Goal: Transaction & Acquisition: Book appointment/travel/reservation

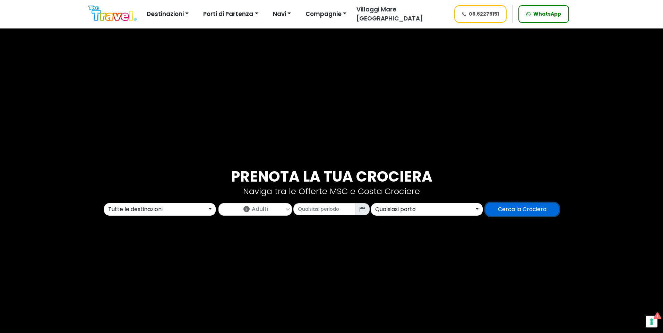
click at [547, 208] on input "Cerca la Crociera" at bounding box center [523, 209] width 74 height 13
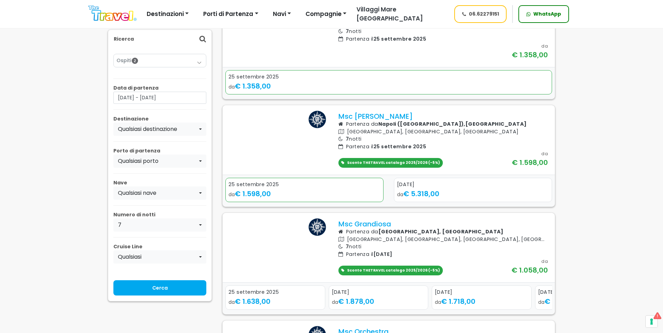
scroll to position [416, 0]
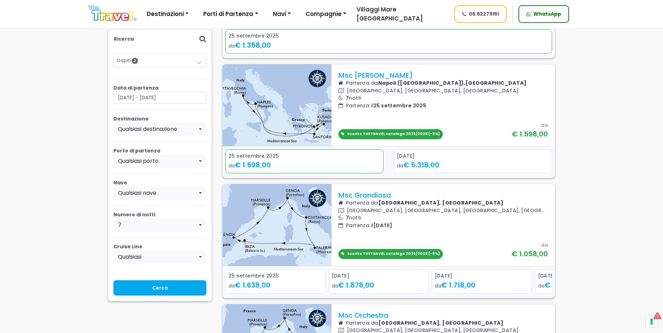
click at [109, 21] on div "Offerte Crociere Destinazioni Alaska Asia Bermuda Caraibi E Antille Dubai, Abu …" at bounding box center [268, 14] width 370 height 18
click at [114, 16] on img at bounding box center [112, 14] width 48 height 16
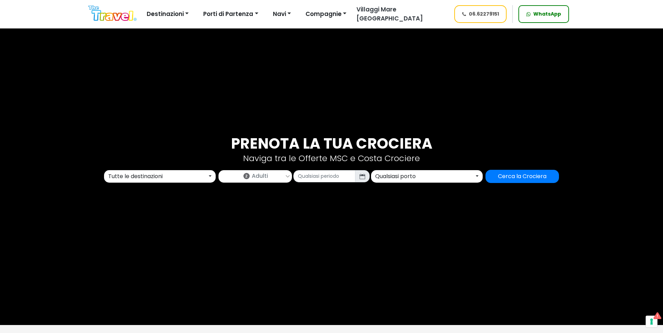
scroll to position [69, 0]
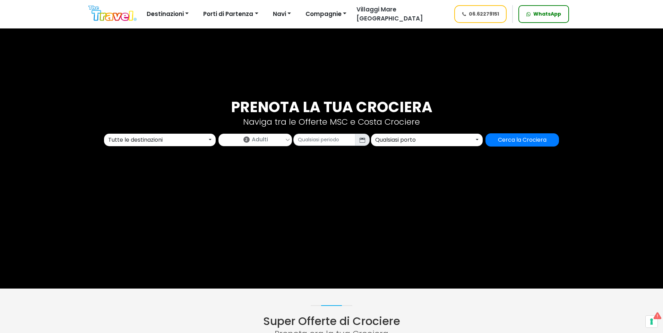
click at [410, 140] on div "Qualsiasi porto" at bounding box center [424, 140] width 99 height 8
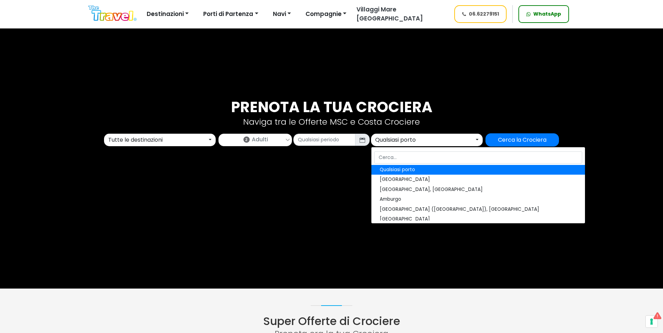
click at [331, 190] on div "Prenota la tua crociera Naviga tra le Offerte MSC e Costa Crociere Tutte le des…" at bounding box center [331, 123] width 663 height 332
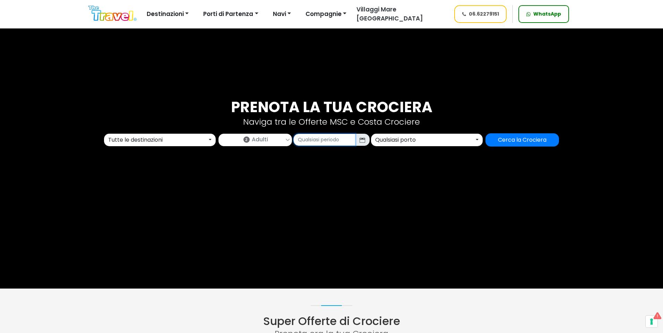
click at [342, 141] on input "text" at bounding box center [324, 140] width 62 height 12
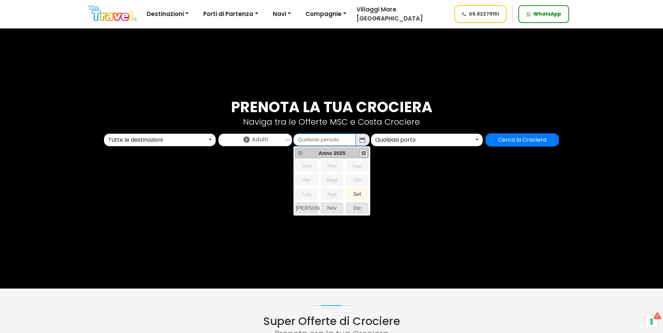
click at [361, 152] on span "Next" at bounding box center [364, 153] width 6 height 6
click at [300, 151] on span "Prev" at bounding box center [301, 153] width 6 height 6
click at [361, 179] on span "Giu" at bounding box center [357, 179] width 22 height 10
type input "06/2026"
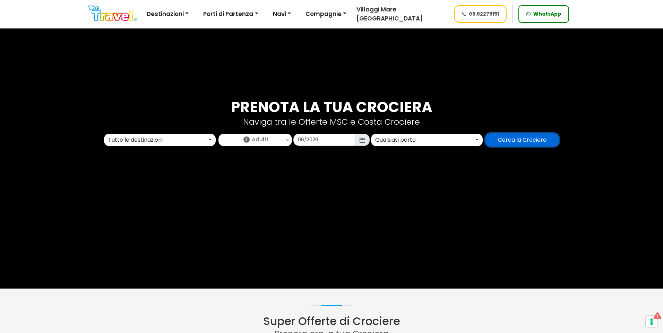
click at [516, 141] on input "Cerca la Crociera" at bounding box center [523, 139] width 74 height 13
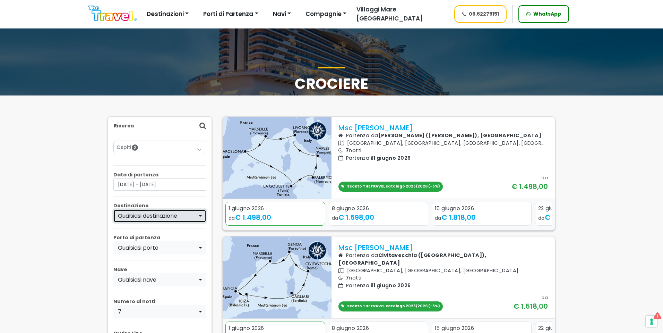
click at [155, 213] on div "Qualsiasi destinazione" at bounding box center [158, 216] width 80 height 8
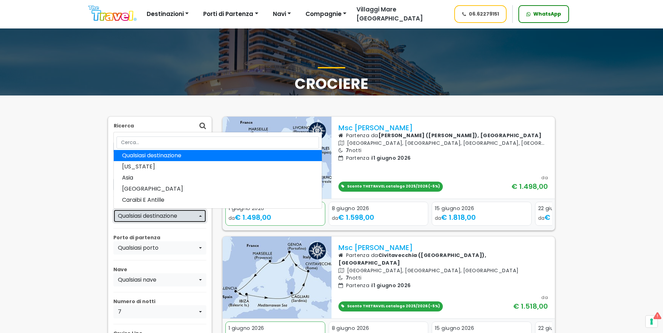
click at [146, 214] on div "Qualsiasi destinazione" at bounding box center [158, 216] width 80 height 8
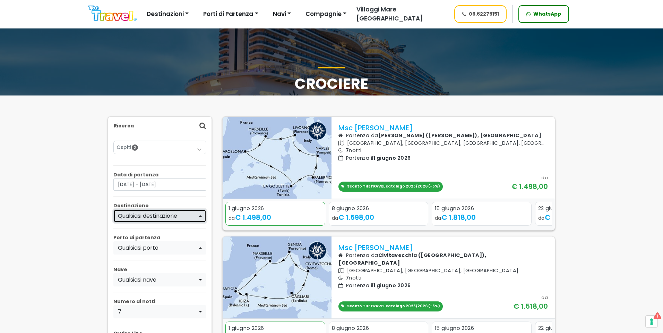
scroll to position [69, 0]
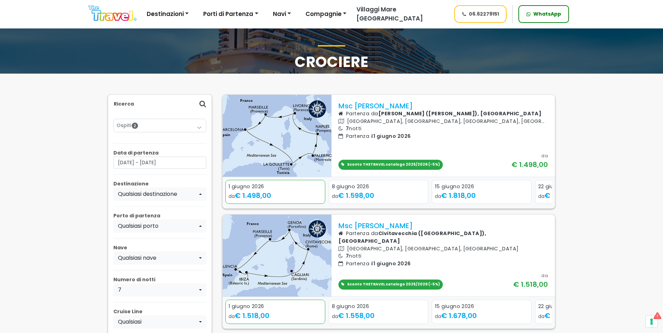
scroll to position [0, 0]
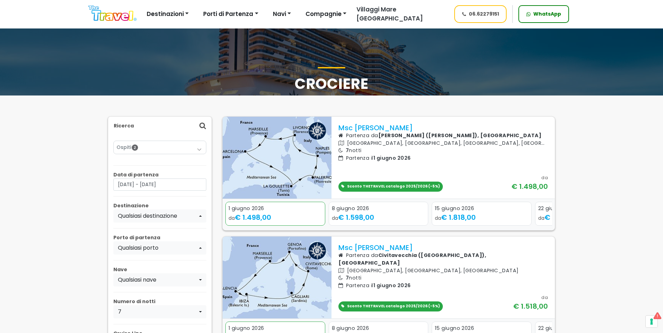
click at [115, 14] on img at bounding box center [112, 14] width 48 height 16
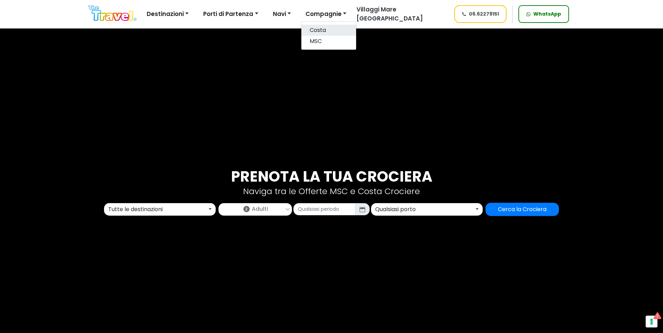
click at [315, 31] on link "Costa" at bounding box center [328, 30] width 55 height 11
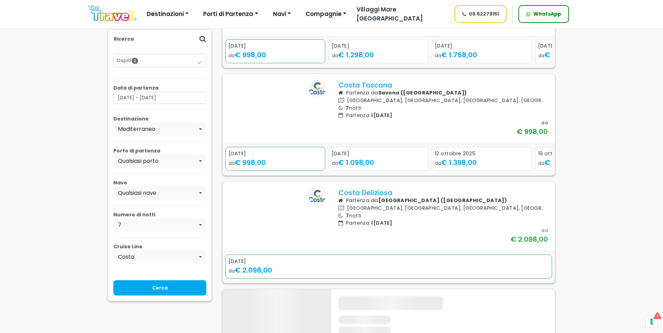
scroll to position [694, 0]
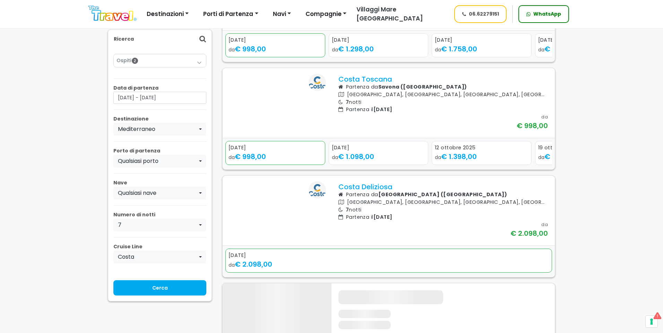
click at [544, 52] on icon "Next slide" at bounding box center [545, 50] width 3 height 5
click at [487, 54] on div "da € 1.498,00" at bounding box center [482, 49] width 94 height 10
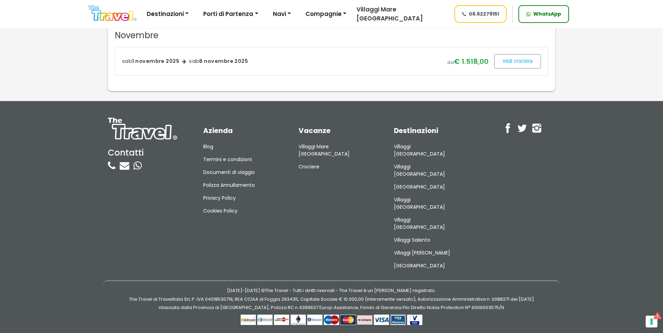
scroll to position [104, 0]
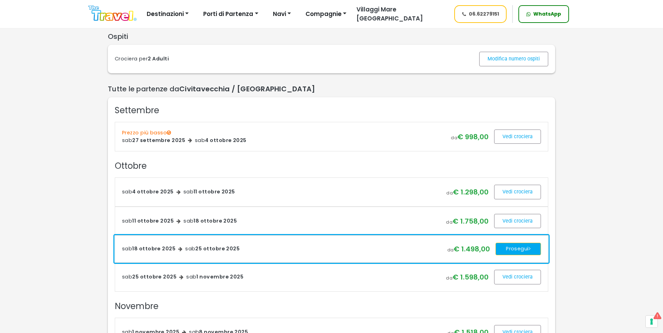
click at [502, 255] on button "Prosegui" at bounding box center [518, 248] width 45 height 12
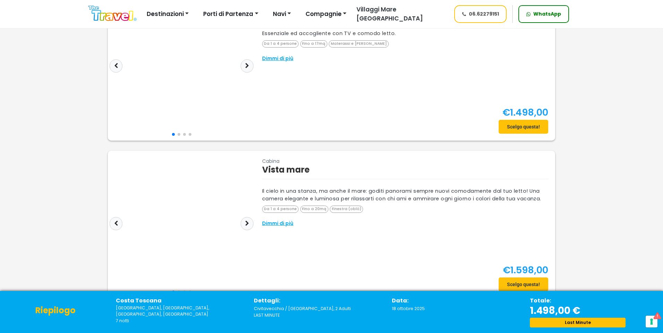
scroll to position [69, 0]
click at [536, 127] on span at bounding box center [524, 126] width 50 height 17
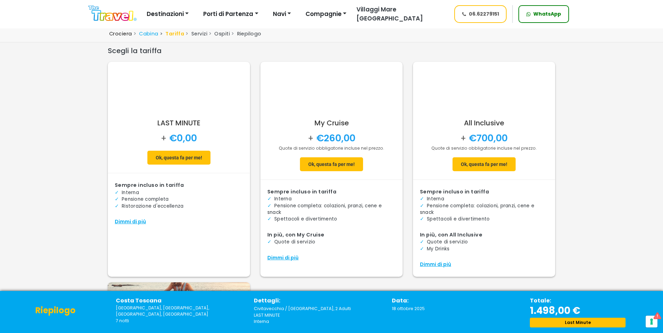
click at [114, 35] on link "Crociera" at bounding box center [120, 33] width 23 height 7
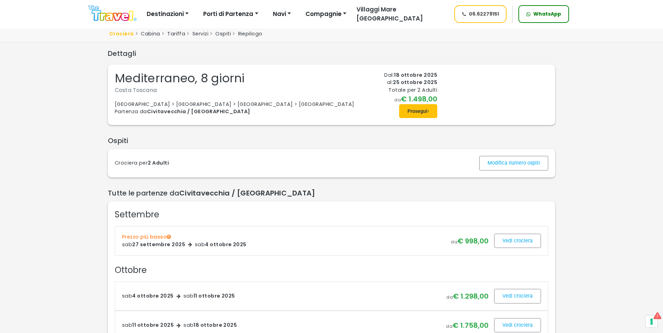
click at [128, 10] on img at bounding box center [112, 14] width 48 height 16
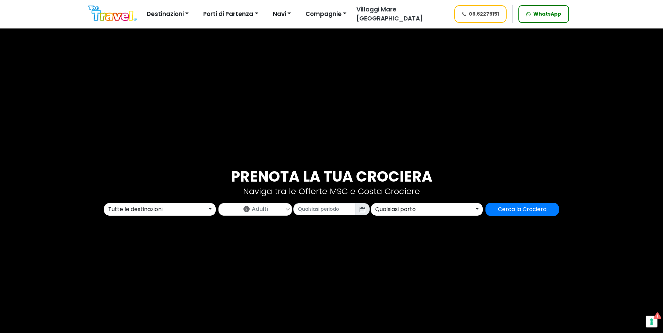
click at [464, 216] on div "Prenota la tua crociera Naviga tra le Offerte MSC e Costa Crociere Tutte le des…" at bounding box center [331, 192] width 663 height 332
click at [464, 212] on div "Qualsiasi porto" at bounding box center [424, 209] width 99 height 8
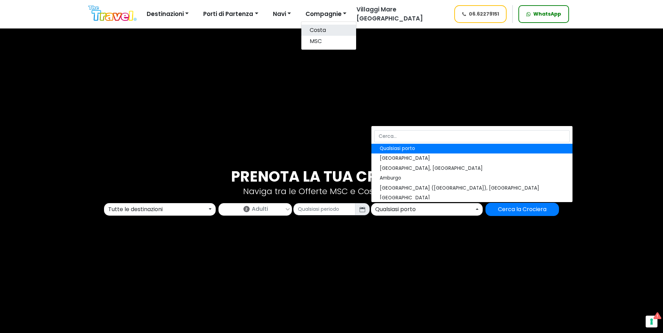
click at [320, 32] on link "Costa" at bounding box center [328, 30] width 55 height 11
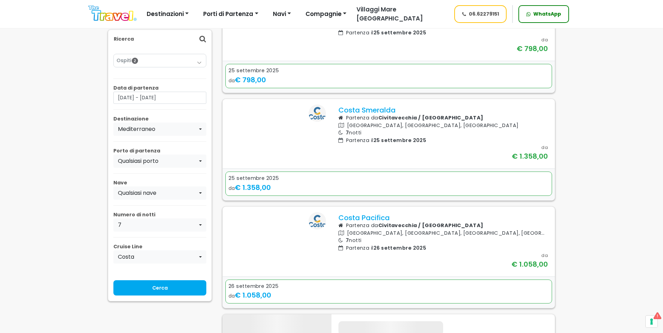
scroll to position [139, 0]
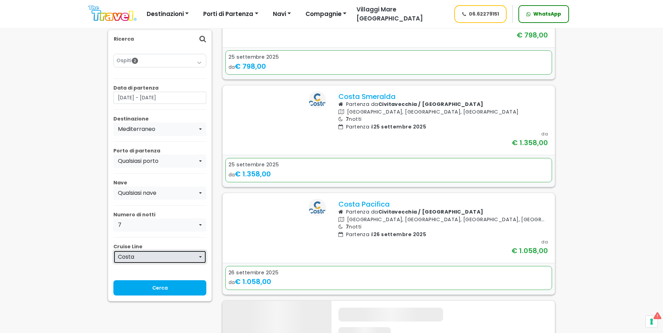
click at [138, 254] on div "Costa" at bounding box center [158, 256] width 80 height 8
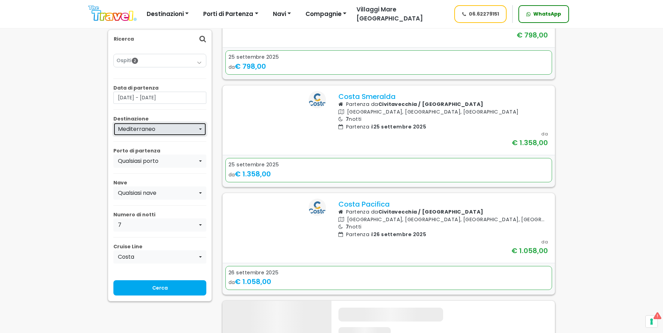
click at [137, 131] on div "Mediterraneo" at bounding box center [158, 129] width 80 height 8
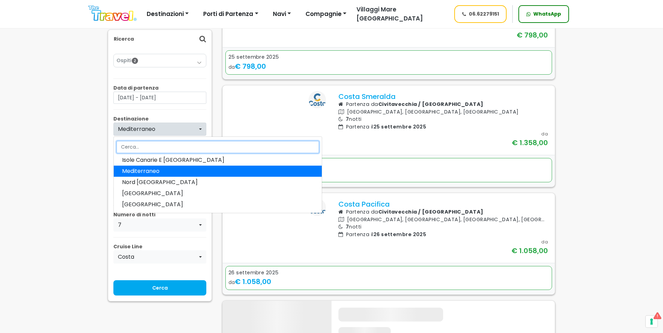
scroll to position [87, 0]
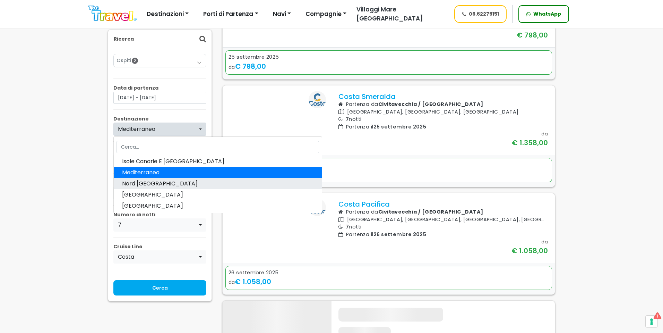
click at [147, 183] on span "Nord [GEOGRAPHIC_DATA]" at bounding box center [160, 183] width 76 height 8
select select "NOR"
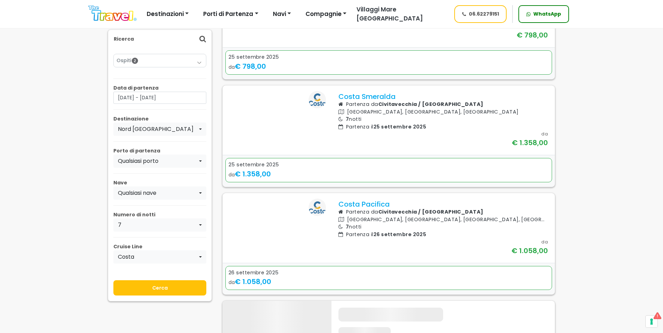
click at [164, 288] on input "Cerca" at bounding box center [159, 287] width 93 height 15
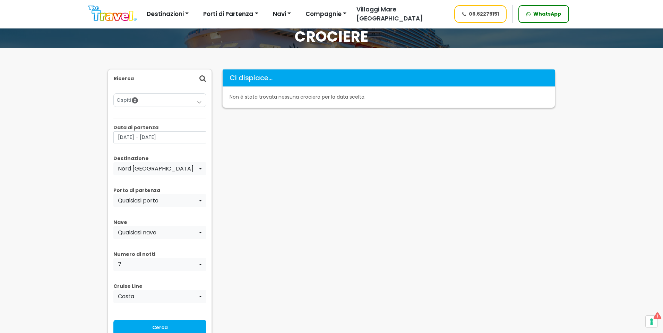
scroll to position [35, 0]
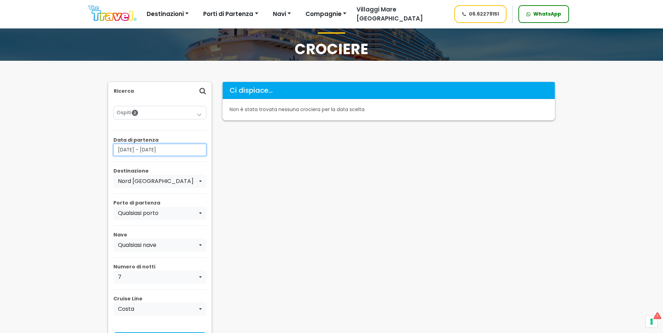
click at [178, 150] on input "[DATE] - [DATE]" at bounding box center [159, 150] width 93 height 12
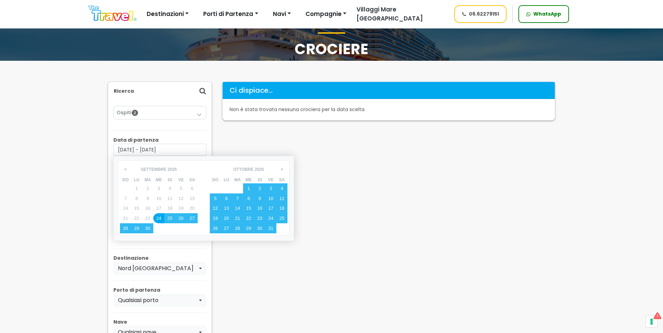
click at [355, 190] on div "Ci dispiace... Non è stata trovata nessuna crociera per la data scelta." at bounding box center [388, 260] width 343 height 359
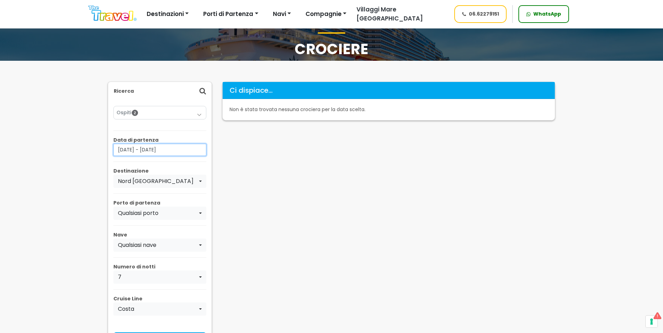
click at [183, 151] on input "[DATE] - [DATE]" at bounding box center [159, 150] width 93 height 12
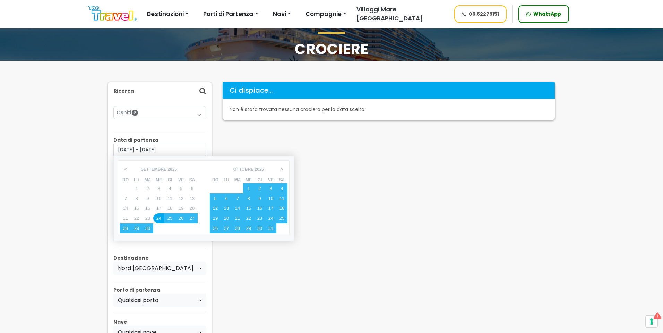
click at [382, 163] on div "Ci dispiace... Non è stata trovata nessuna crociera per la data scelta." at bounding box center [388, 260] width 343 height 359
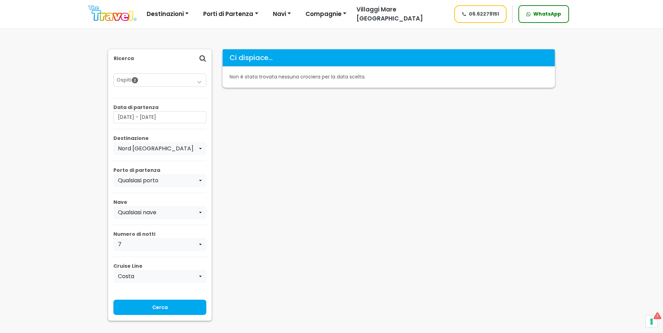
scroll to position [69, 0]
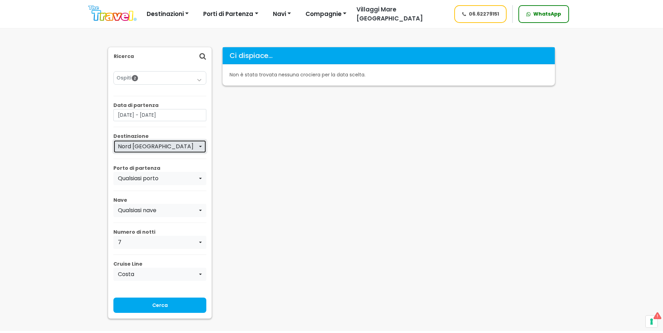
click at [184, 149] on div "Nord [GEOGRAPHIC_DATA]" at bounding box center [158, 146] width 80 height 8
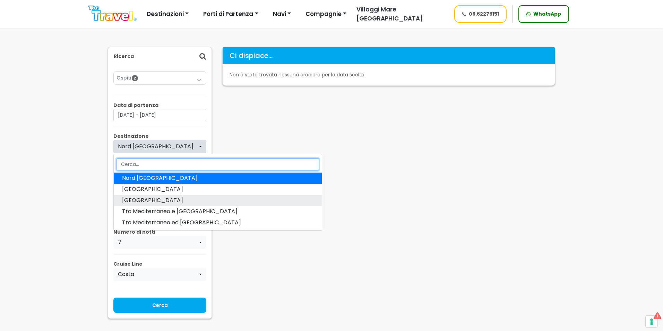
scroll to position [122, 0]
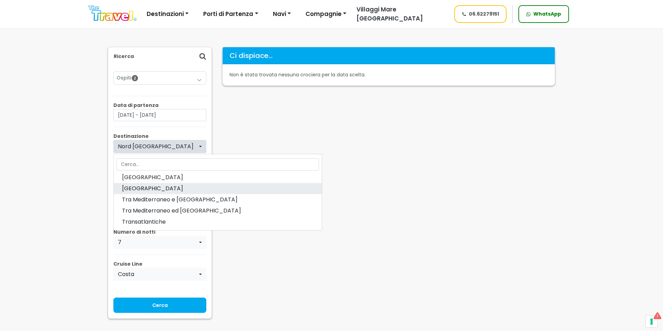
click at [175, 188] on link "[GEOGRAPHIC_DATA]" at bounding box center [218, 188] width 208 height 11
select select "SOA"
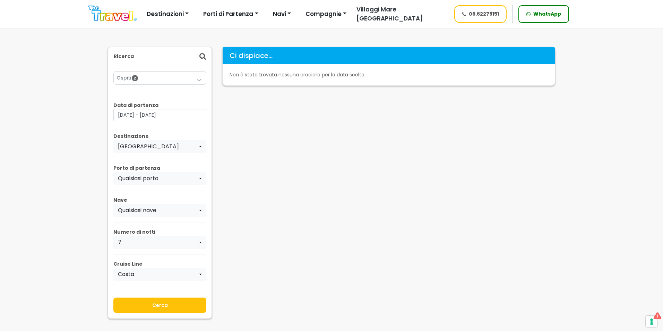
click at [155, 305] on input "Cerca" at bounding box center [159, 304] width 93 height 15
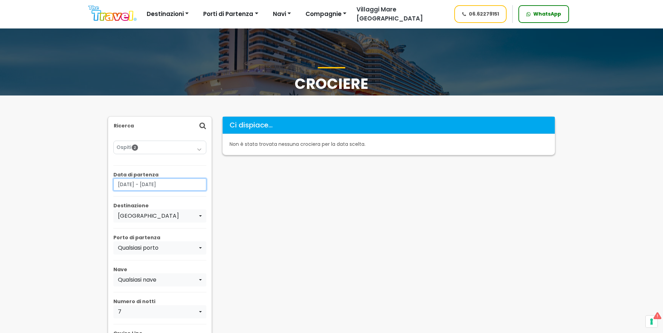
click at [160, 188] on input "[DATE] - [DATE]" at bounding box center [159, 184] width 93 height 12
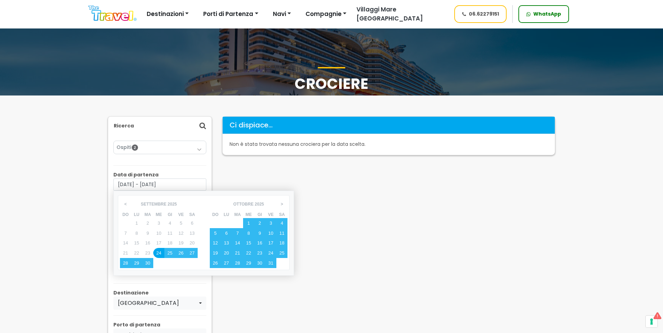
click at [160, 253] on div "24" at bounding box center [158, 253] width 11 height 10
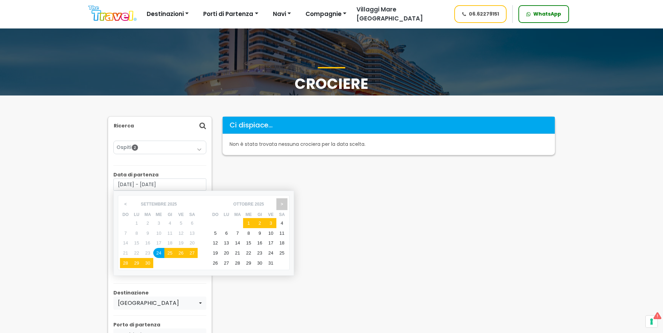
click at [283, 206] on span ">" at bounding box center [281, 204] width 11 height 12
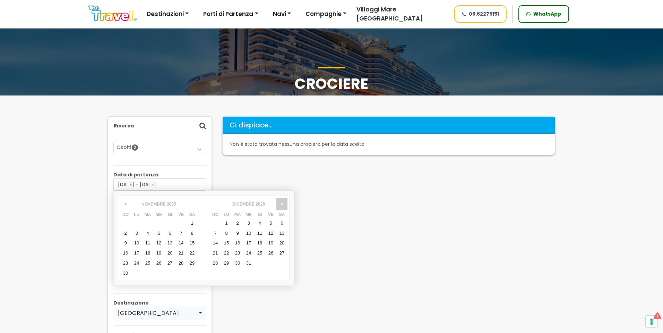
click at [283, 206] on span ">" at bounding box center [281, 204] width 11 height 12
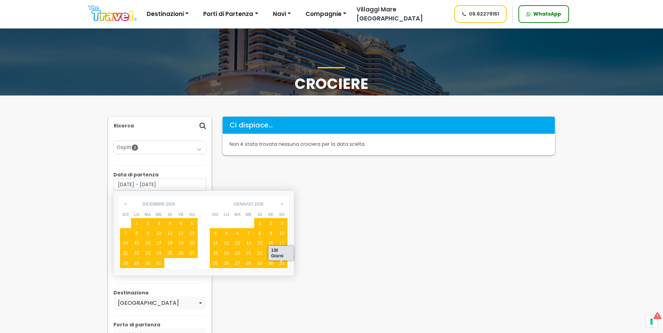
click at [278, 265] on div "31" at bounding box center [281, 263] width 11 height 10
type input "[DATE] - [DATE]"
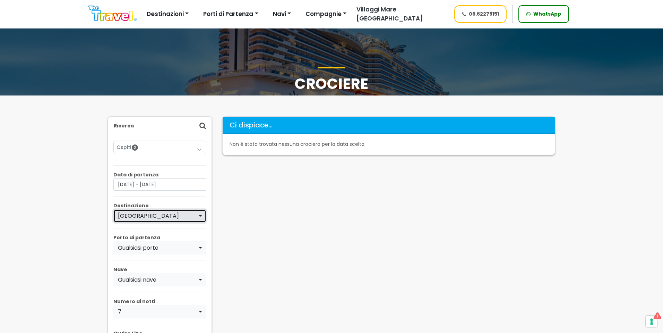
click at [147, 220] on div "[GEOGRAPHIC_DATA]" at bounding box center [158, 216] width 80 height 8
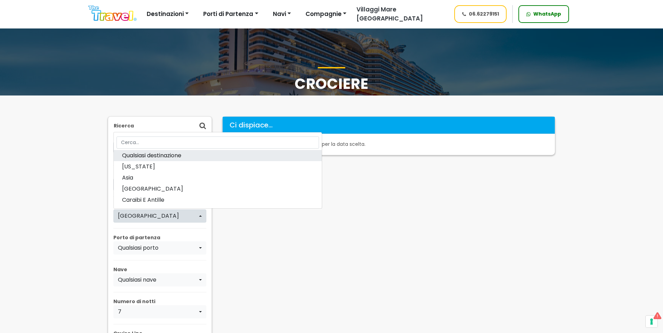
click at [166, 155] on span "Qualsiasi destinazione" at bounding box center [151, 155] width 59 height 8
select select "---"
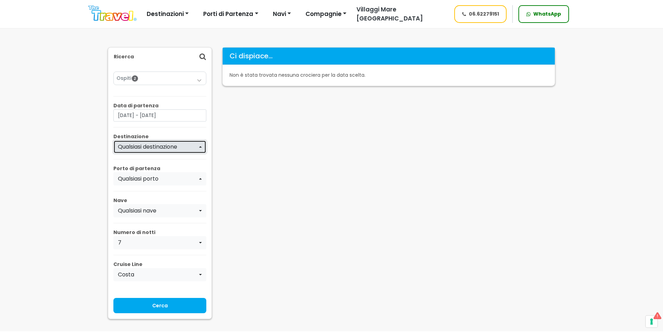
scroll to position [139, 0]
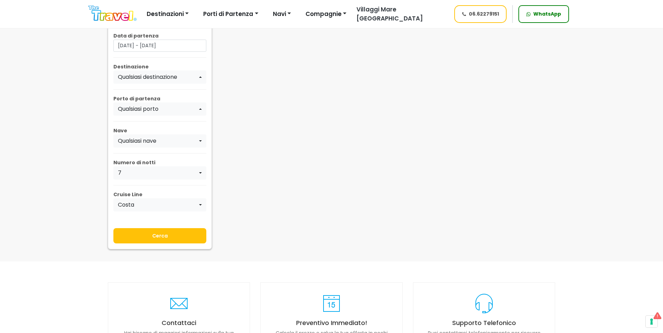
click at [154, 241] on input "Cerca" at bounding box center [159, 235] width 93 height 15
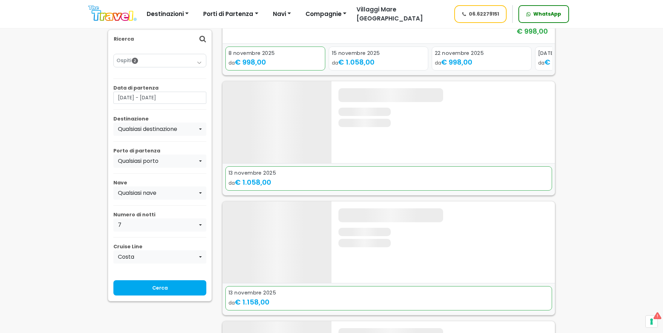
scroll to position [2844, 0]
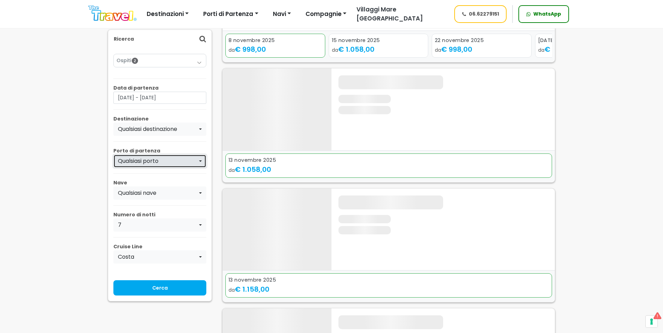
click at [178, 165] on button "Qualsiasi porto" at bounding box center [159, 160] width 93 height 13
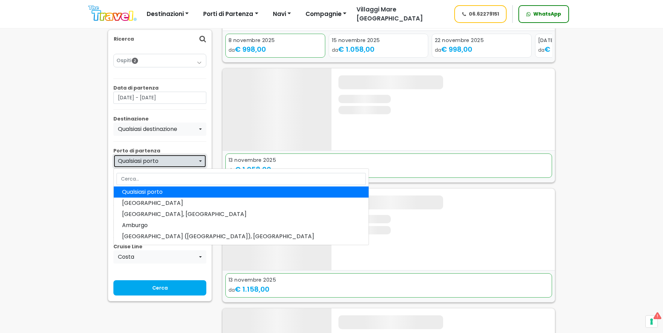
click at [179, 164] on div "Qualsiasi porto" at bounding box center [158, 161] width 80 height 8
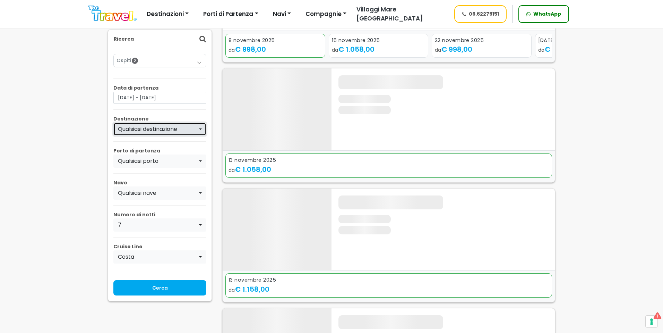
click at [188, 133] on div "Qualsiasi destinazione" at bounding box center [158, 129] width 80 height 8
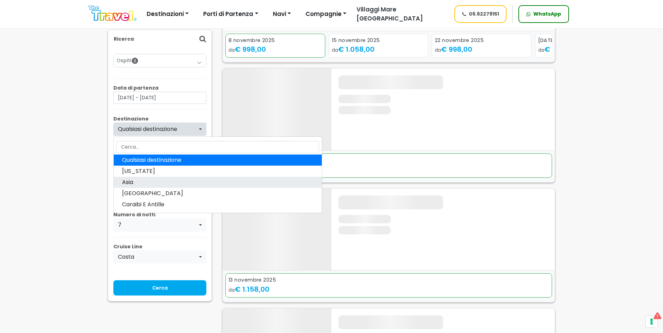
click at [182, 187] on link "Asia" at bounding box center [218, 182] width 208 height 11
select select "FAE"
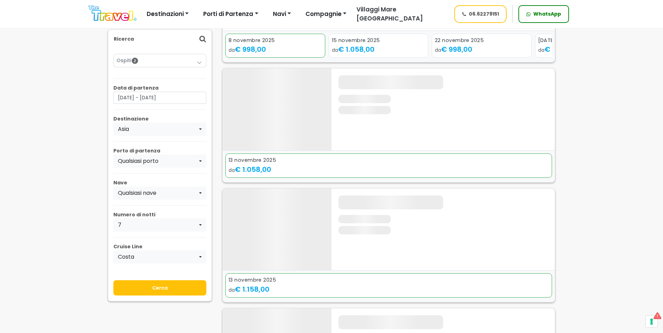
click at [165, 285] on input "Cerca" at bounding box center [159, 287] width 93 height 15
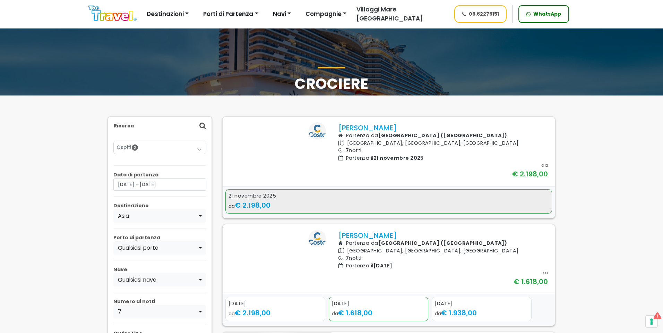
click at [351, 200] on div "21 novembre 2025" at bounding box center [389, 196] width 320 height 8
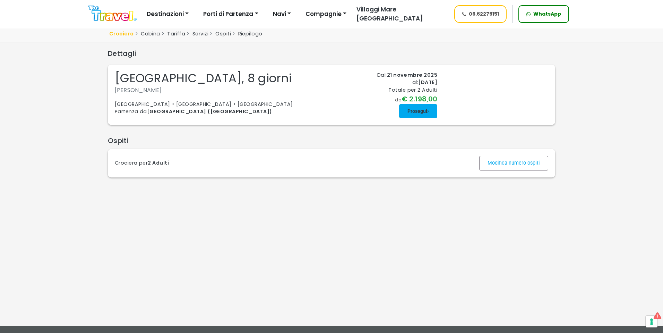
click at [408, 119] on span at bounding box center [418, 111] width 38 height 17
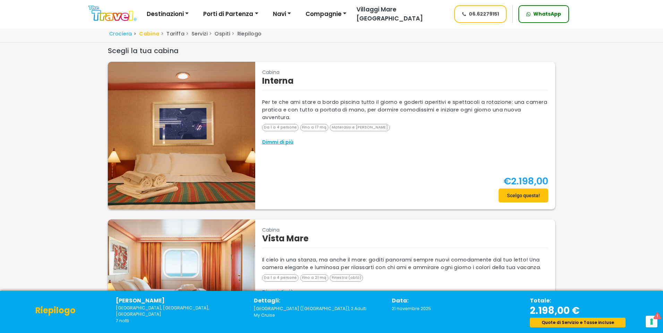
click at [498, 196] on div "€2.198,00 Scelgo questa!" at bounding box center [405, 188] width 286 height 28
click at [543, 196] on span at bounding box center [524, 195] width 50 height 17
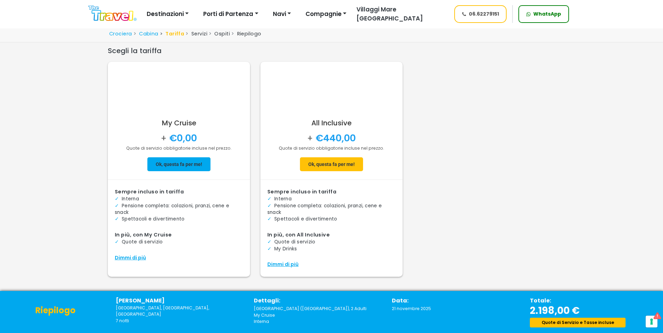
click at [181, 162] on span at bounding box center [178, 164] width 63 height 17
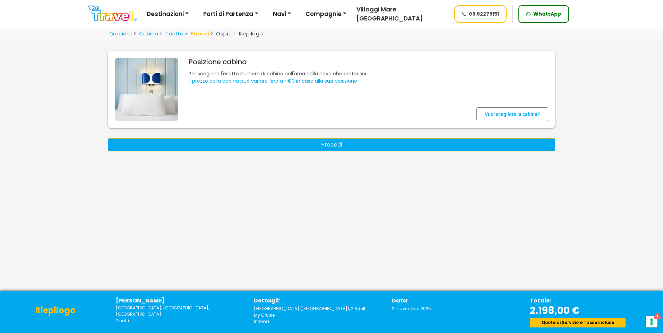
click at [377, 148] on button "Procedi" at bounding box center [331, 144] width 447 height 13
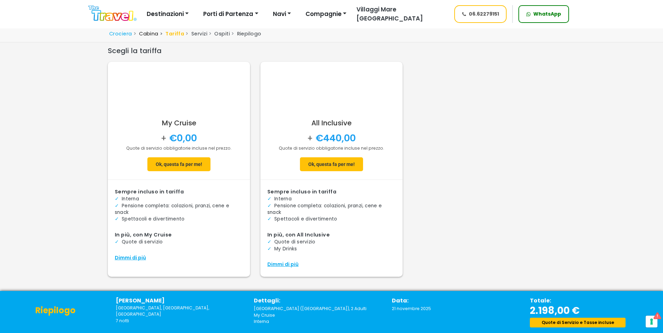
click at [151, 32] on link "Cabina" at bounding box center [148, 33] width 19 height 7
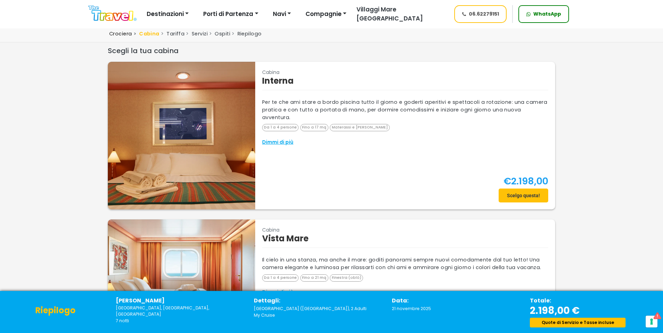
click at [124, 34] on link "Crociera" at bounding box center [120, 33] width 23 height 7
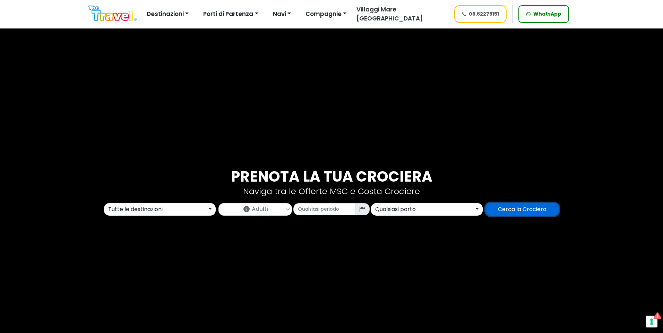
click at [535, 212] on input "Cerca la Crociera" at bounding box center [523, 209] width 74 height 13
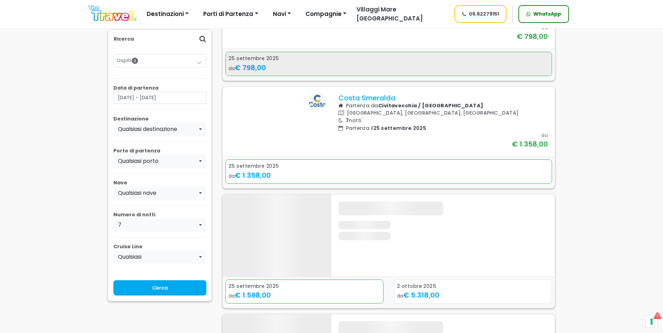
scroll to position [312, 0]
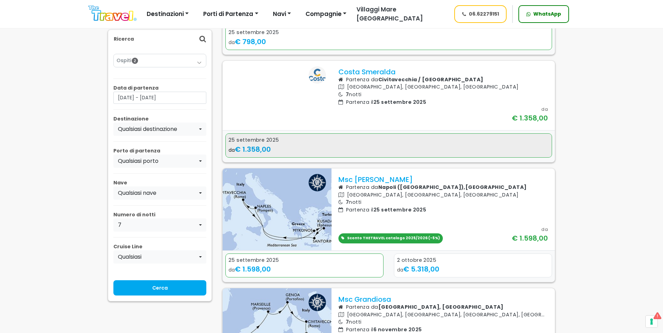
click at [407, 154] on div "da € 1.358,00" at bounding box center [389, 149] width 320 height 10
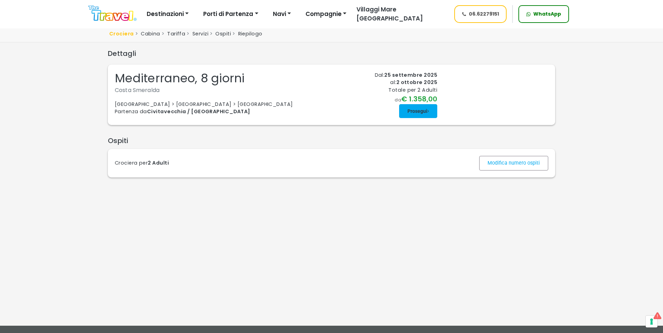
click at [424, 119] on span at bounding box center [418, 111] width 38 height 17
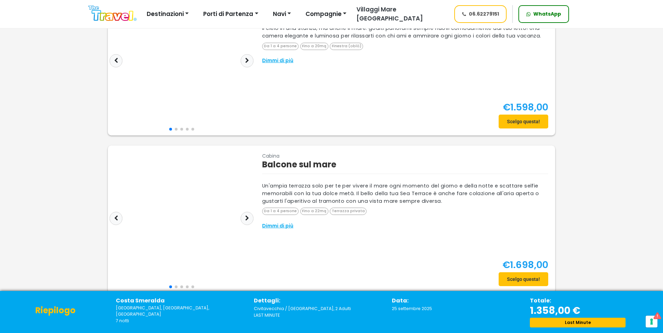
scroll to position [277, 0]
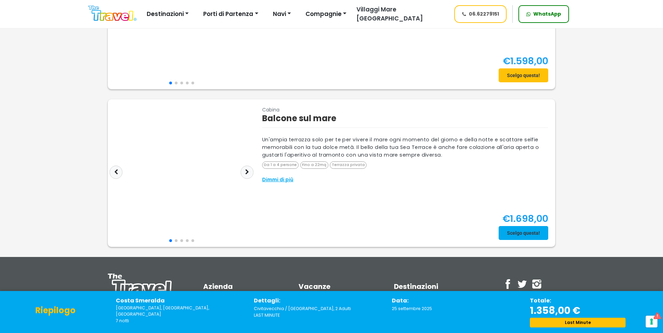
click at [521, 232] on span at bounding box center [524, 232] width 50 height 17
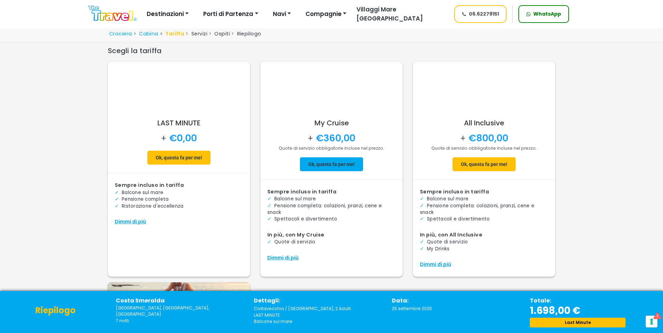
click at [344, 165] on span at bounding box center [331, 164] width 63 height 17
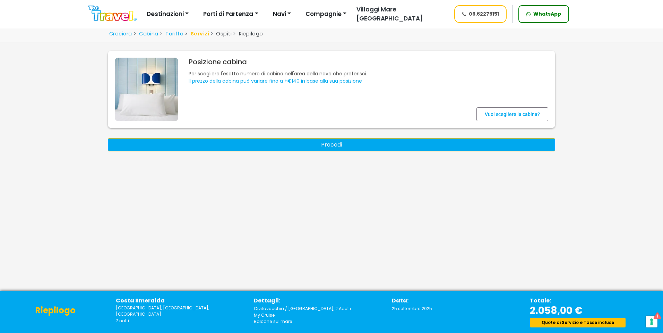
click at [392, 142] on button "Procedi" at bounding box center [331, 144] width 447 height 13
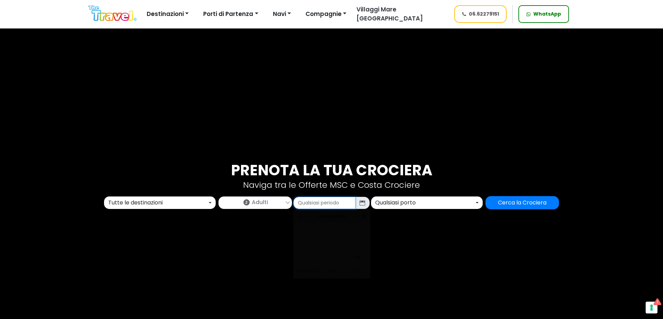
click at [343, 205] on input "text" at bounding box center [324, 203] width 62 height 12
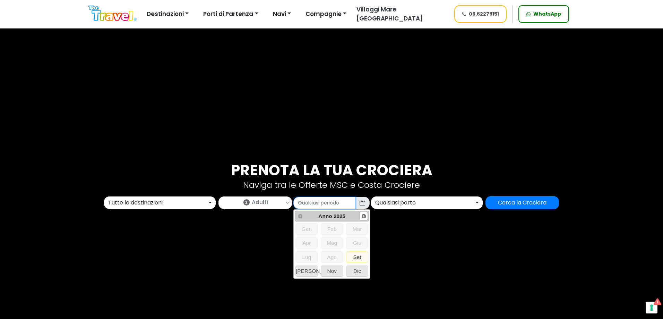
click at [365, 212] on link "Next" at bounding box center [363, 216] width 9 height 9
click at [363, 216] on span "Next" at bounding box center [364, 216] width 6 height 6
click at [300, 217] on span "Prev" at bounding box center [301, 216] width 6 height 6
click at [311, 270] on span "Ott" at bounding box center [307, 271] width 22 height 10
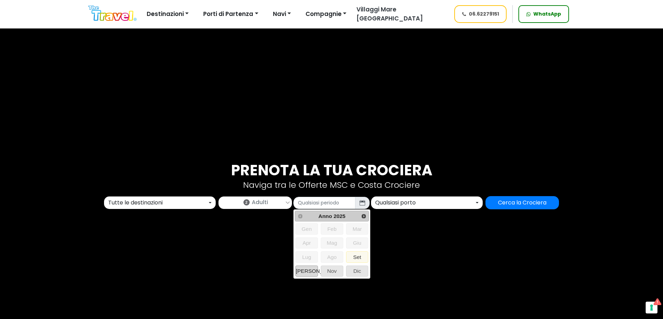
type input "10/2025"
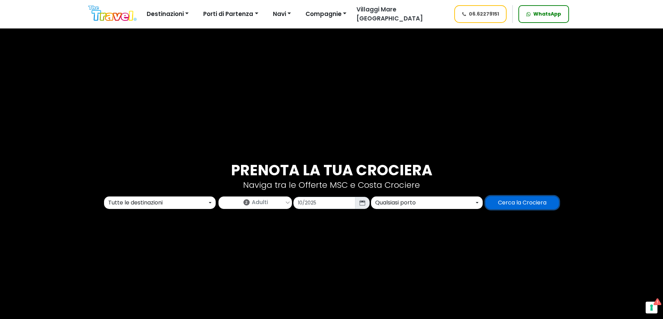
click at [525, 203] on input "Cerca la Crociera" at bounding box center [523, 202] width 74 height 13
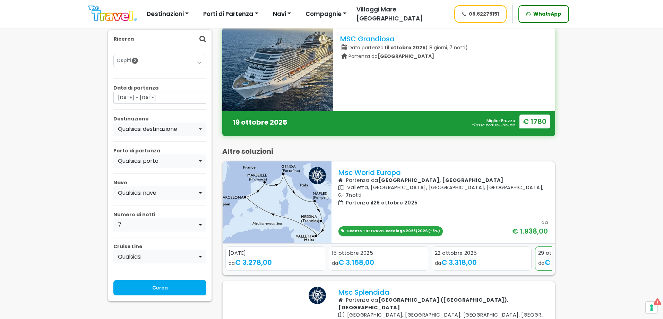
scroll to position [69, 0]
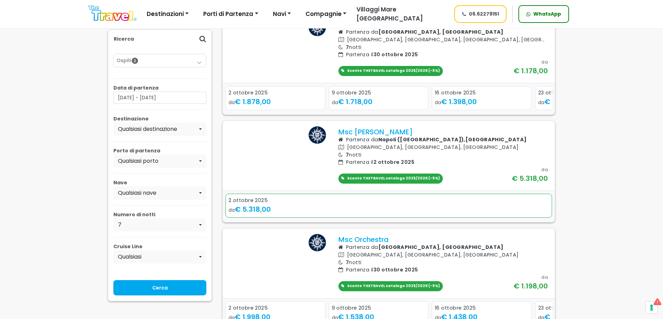
scroll to position [1040, 0]
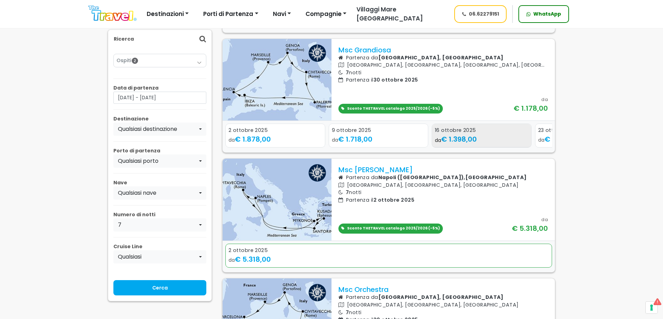
click at [483, 145] on div "da € 1.398,00" at bounding box center [482, 139] width 94 height 10
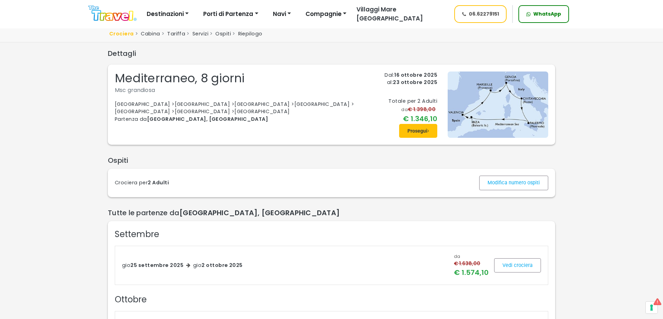
click at [113, 11] on img at bounding box center [112, 14] width 48 height 16
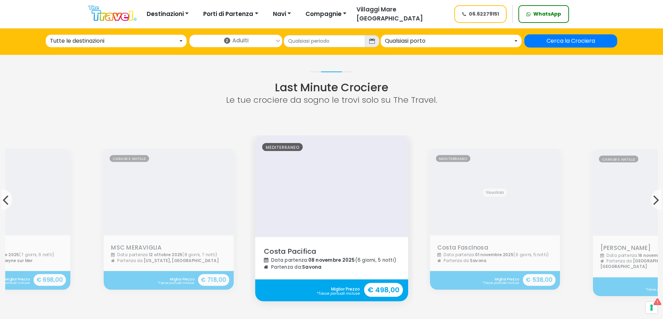
scroll to position [590, 0]
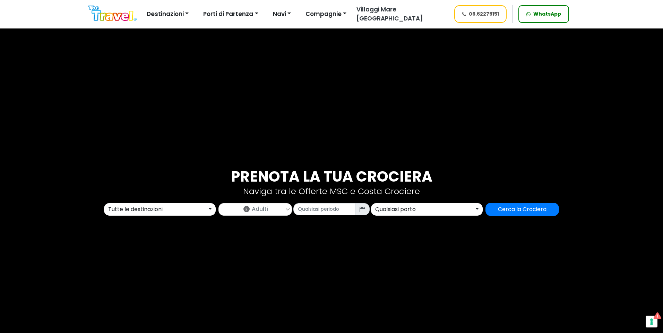
click at [186, 208] on div "Tutte le destinazioni" at bounding box center [157, 209] width 99 height 8
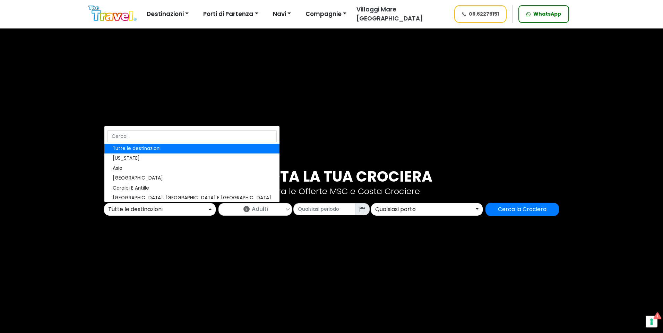
click at [441, 17] on div "Offerte Crociere Destinazioni [US_STATE] [GEOGRAPHIC_DATA] [GEOGRAPHIC_DATA] Ca…" at bounding box center [268, 14] width 370 height 18
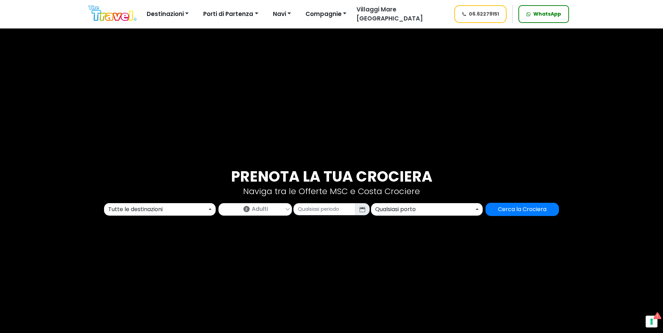
click at [298, 239] on div "Prenota la tua crociera Naviga tra le Offerte MSC e Costa Crociere Tutte le des…" at bounding box center [331, 192] width 663 height 332
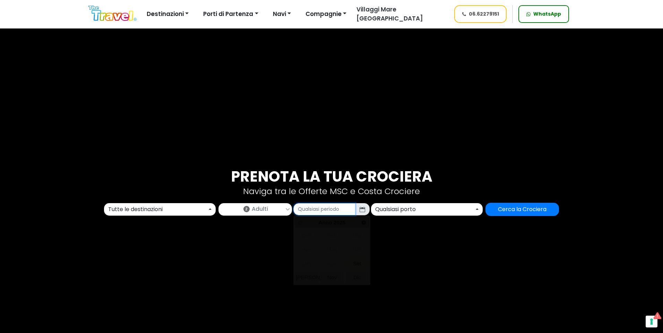
click at [326, 206] on input "text" at bounding box center [324, 209] width 62 height 12
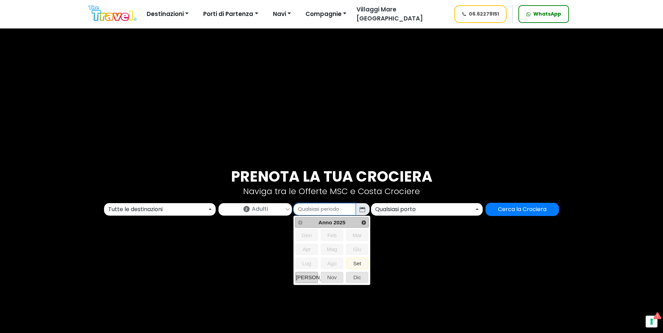
click at [307, 276] on span "[PERSON_NAME]" at bounding box center [307, 277] width 22 height 10
type input "10/2025"
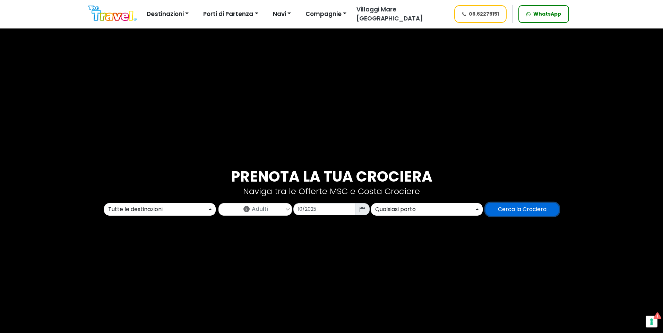
click at [535, 207] on input "Cerca la Crociera" at bounding box center [523, 209] width 74 height 13
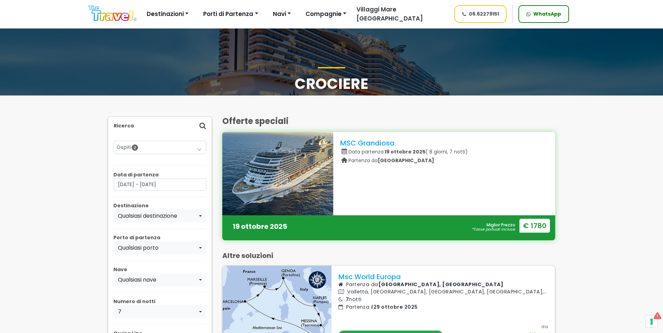
click at [539, 232] on strong "€ 1780" at bounding box center [535, 225] width 31 height 14
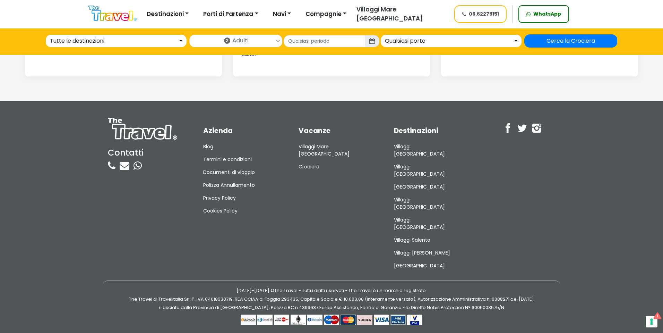
scroll to position [1016, 0]
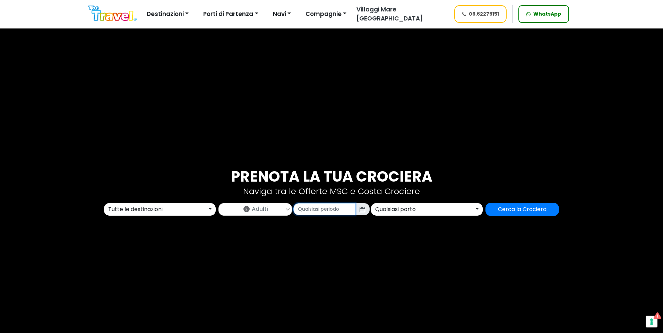
click at [329, 210] on input "text" at bounding box center [324, 209] width 62 height 12
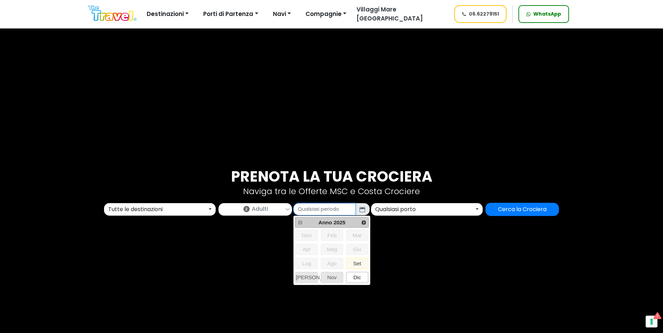
click at [358, 277] on span "Dic" at bounding box center [357, 277] width 22 height 10
type input "12/2025"
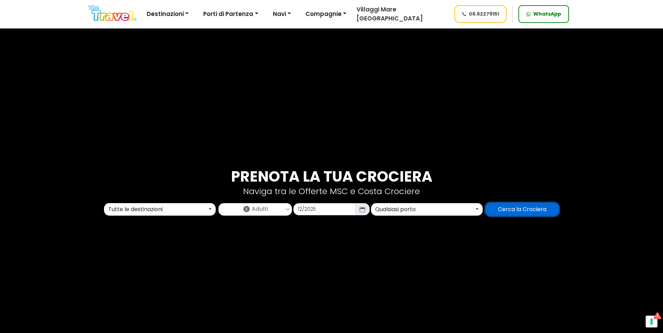
click at [523, 213] on input "Cerca la Crociera" at bounding box center [523, 209] width 74 height 13
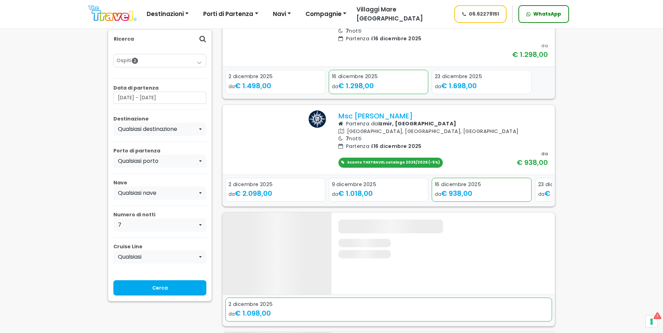
scroll to position [728, 0]
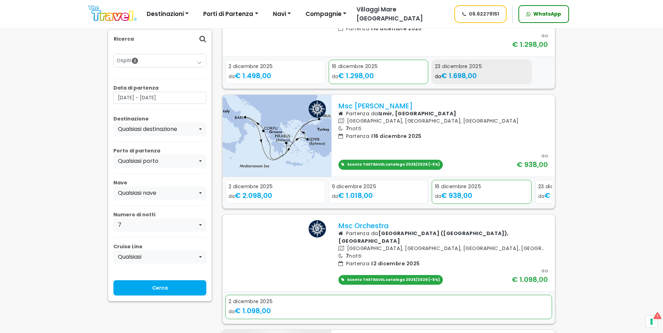
click at [465, 80] on span "€ 1.698,00" at bounding box center [459, 76] width 36 height 10
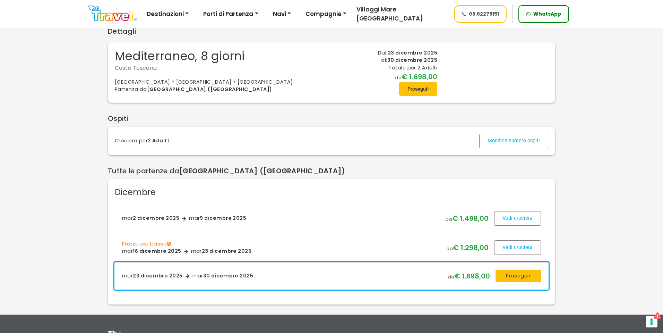
scroll to position [35, 0]
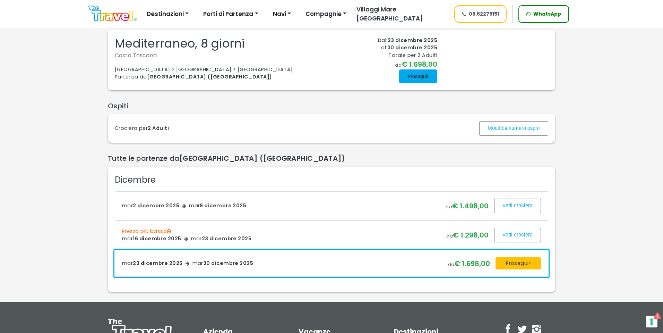
click at [417, 85] on span at bounding box center [418, 76] width 38 height 17
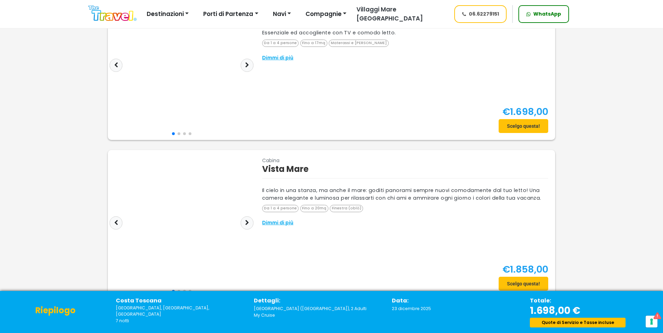
scroll to position [104, 0]
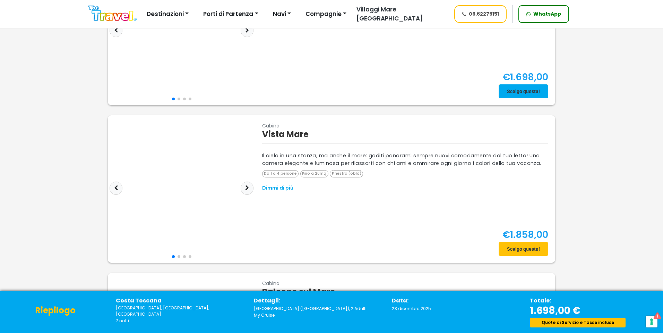
click at [522, 82] on span "€1.698,00" at bounding box center [526, 77] width 46 height 14
click at [521, 90] on span at bounding box center [524, 91] width 50 height 17
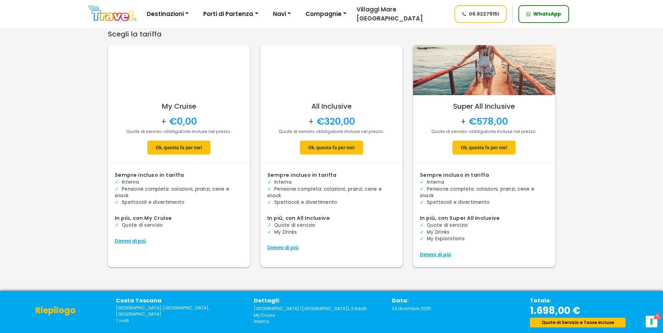
scroll to position [26, 0]
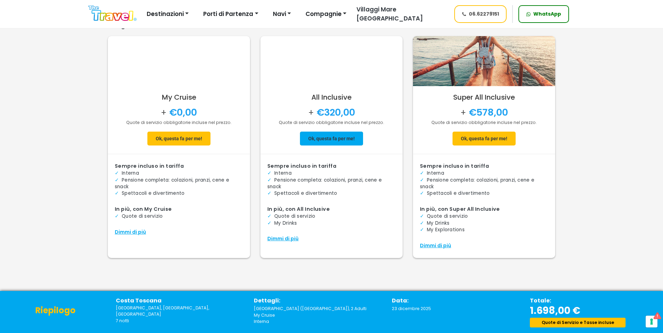
click at [342, 130] on span at bounding box center [331, 138] width 63 height 17
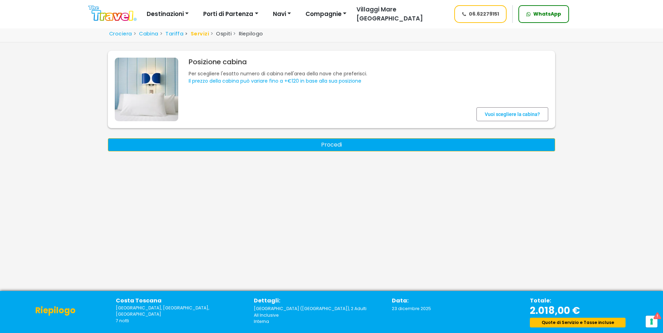
click at [396, 148] on button "Procedi" at bounding box center [331, 144] width 447 height 13
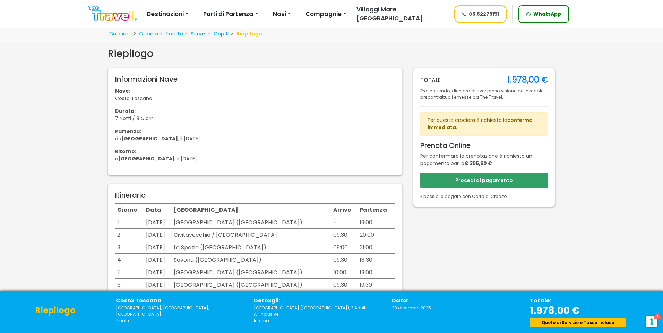
click at [444, 125] on span "conferma immediata" at bounding box center [480, 124] width 105 height 14
click at [114, 19] on img at bounding box center [112, 14] width 48 height 16
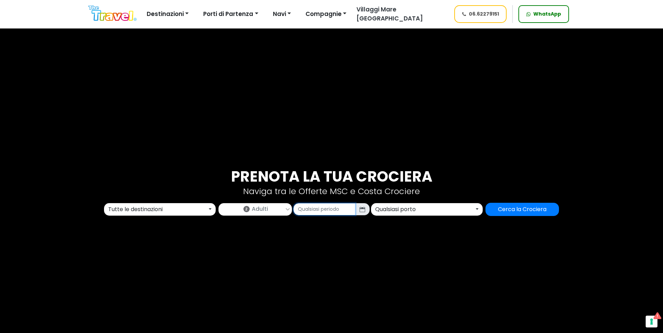
click at [304, 208] on input "text" at bounding box center [324, 209] width 62 height 12
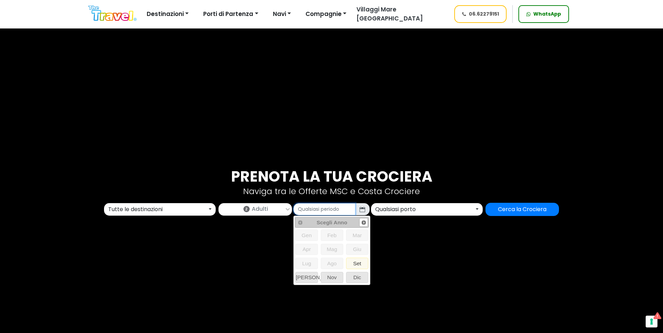
click at [361, 223] on span "Next" at bounding box center [364, 223] width 6 height 6
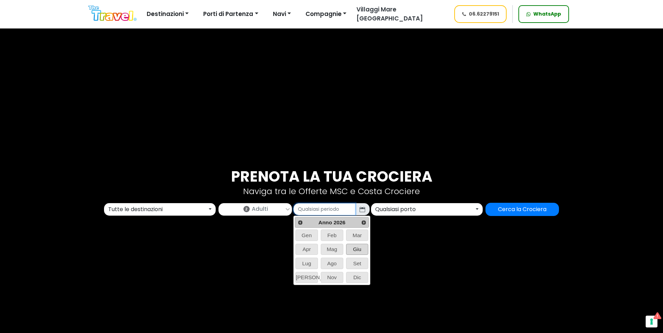
click at [359, 251] on span "Giu" at bounding box center [357, 249] width 22 height 10
type input "06/2026"
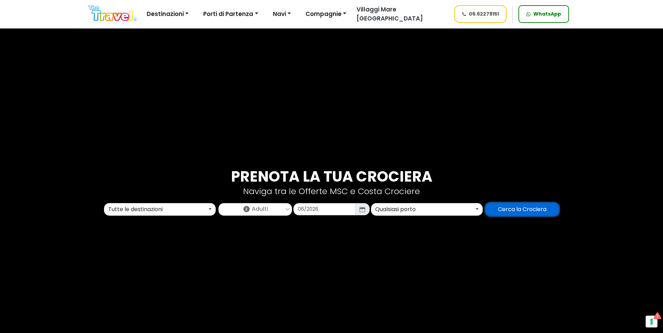
click at [514, 207] on input "Cerca la Crociera" at bounding box center [523, 209] width 74 height 13
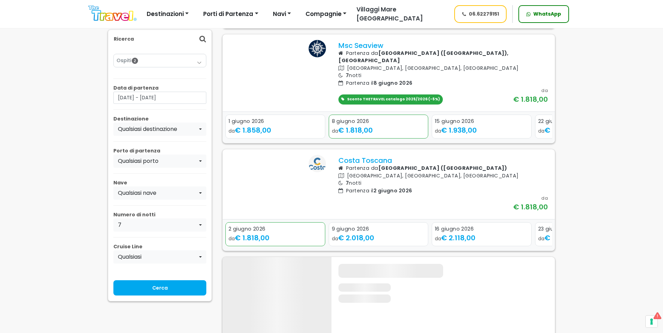
scroll to position [1075, 0]
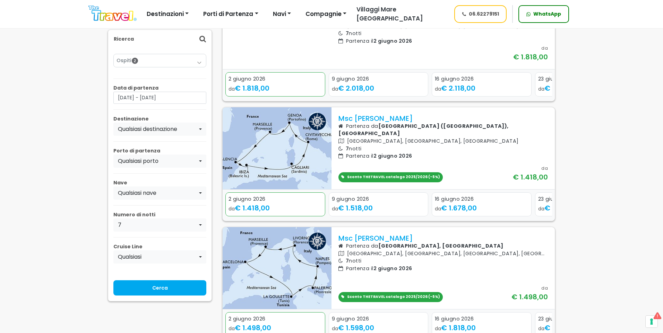
click at [547, 92] on icon "Next slide" at bounding box center [545, 89] width 3 height 5
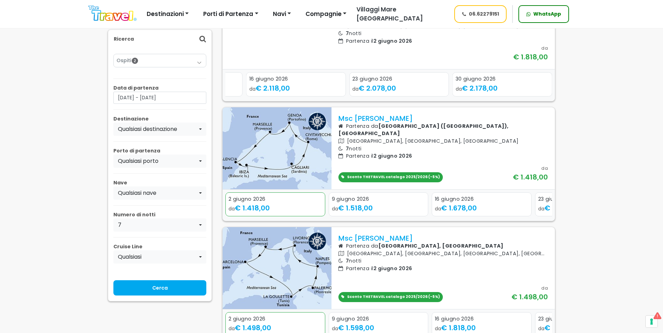
click at [547, 92] on icon "Next slide" at bounding box center [545, 89] width 3 height 5
click at [230, 92] on icon "Previous slide" at bounding box center [231, 89] width 3 height 5
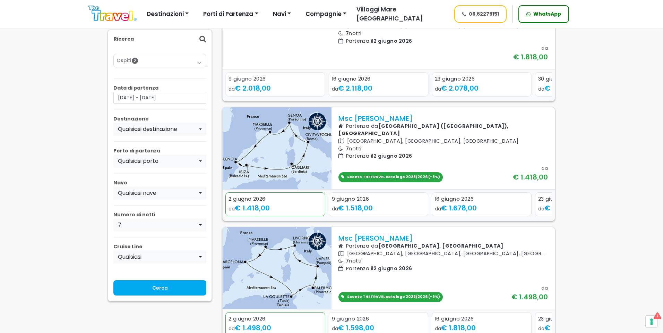
click at [230, 92] on icon "Previous slide" at bounding box center [231, 89] width 3 height 5
click at [550, 95] on div "Next slide" at bounding box center [546, 89] width 10 height 11
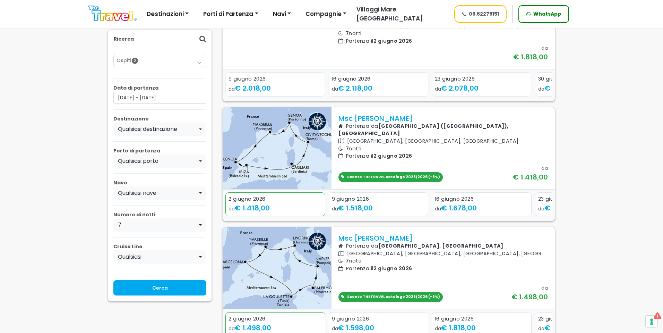
click at [550, 95] on div "Next slide" at bounding box center [546, 89] width 10 height 11
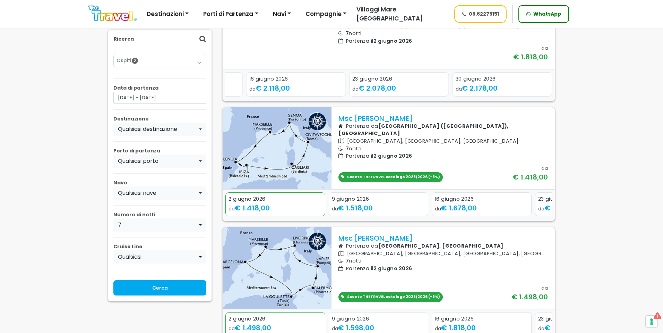
click at [550, 95] on div "Next slide" at bounding box center [546, 89] width 10 height 11
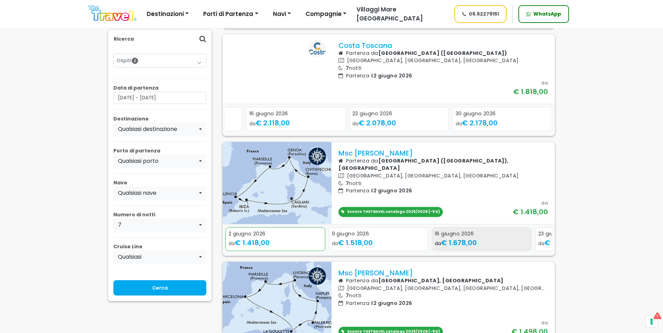
click at [477, 247] on span "€ 1.678,00" at bounding box center [459, 243] width 36 height 10
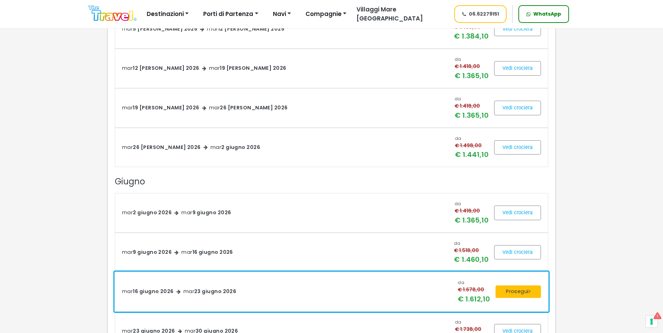
scroll to position [347, 0]
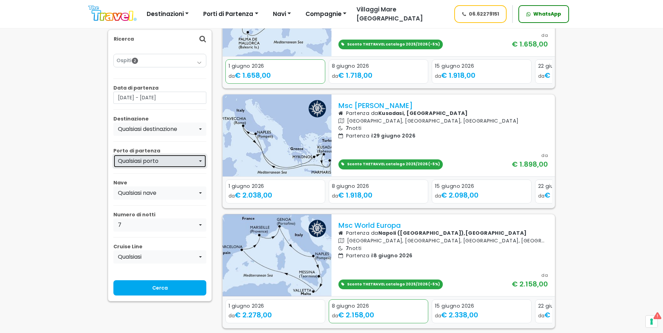
click at [166, 158] on div "Qualsiasi porto" at bounding box center [158, 161] width 80 height 8
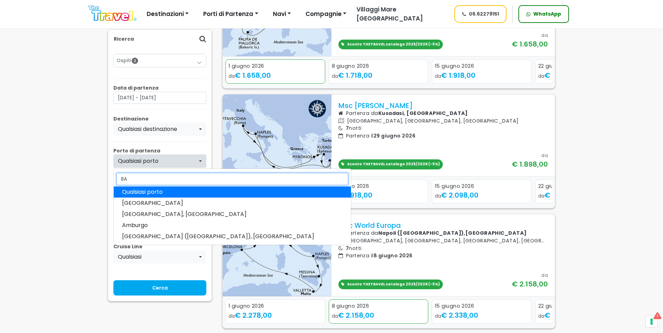
type input "BAR"
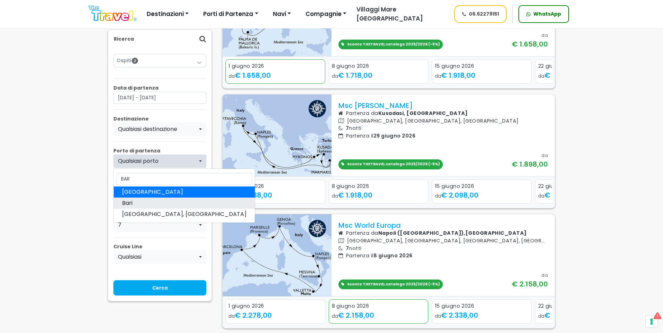
click at [141, 201] on link "Bari" at bounding box center [184, 202] width 141 height 11
select select "BRI"
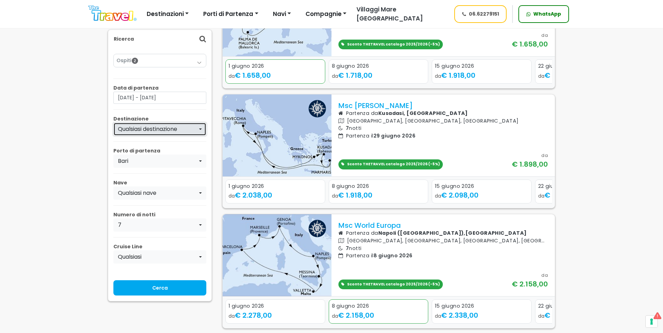
click at [167, 128] on div "Qualsiasi destinazione" at bounding box center [158, 129] width 80 height 8
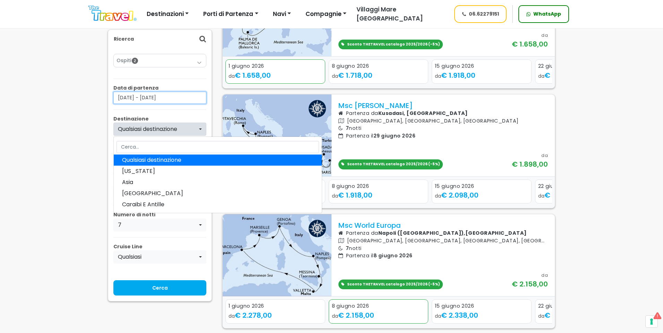
click at [177, 93] on input "[DATE] - [DATE]" at bounding box center [159, 98] width 93 height 12
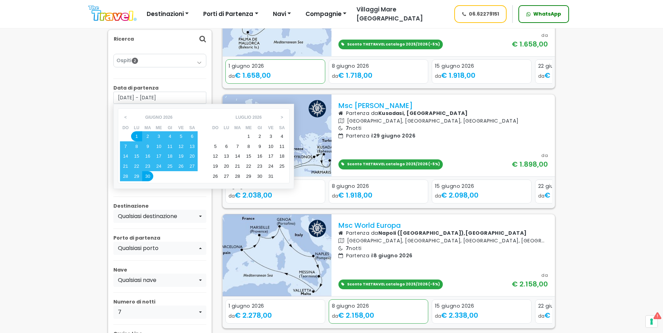
click at [188, 81] on div "Ospiti 2 Adulti (18+) 2 Ragazzi (12-17) 0 Bambini (2-11) 0 Neonati (0-1) 0 Ok" at bounding box center [159, 218] width 93 height 340
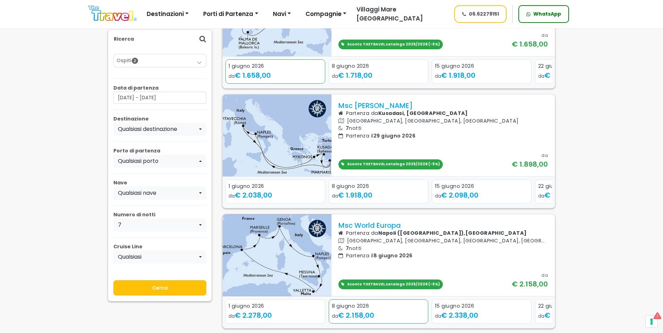
click at [149, 282] on input "Cerca" at bounding box center [159, 287] width 93 height 15
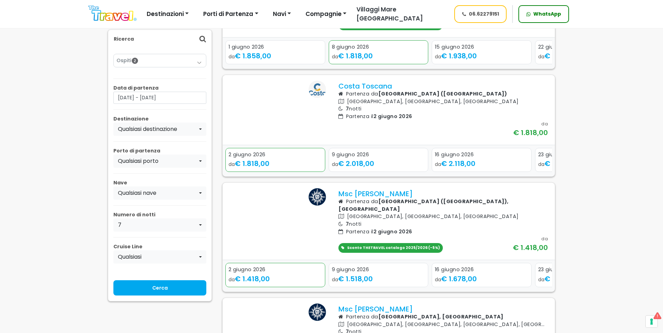
scroll to position [902, 0]
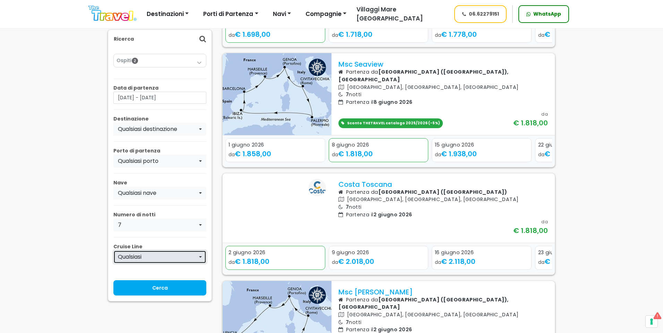
click at [156, 252] on div "Qualsiasi" at bounding box center [158, 256] width 80 height 8
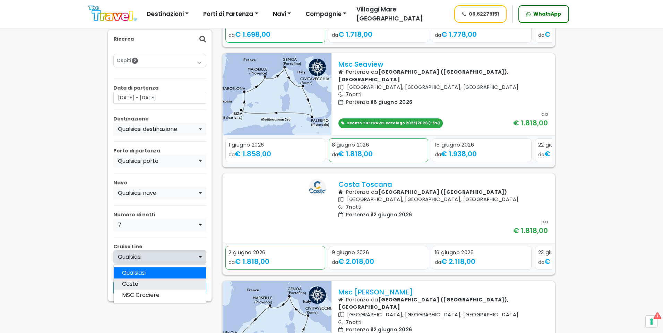
click at [145, 284] on link "Costa" at bounding box center [160, 283] width 92 height 11
select select "costa"
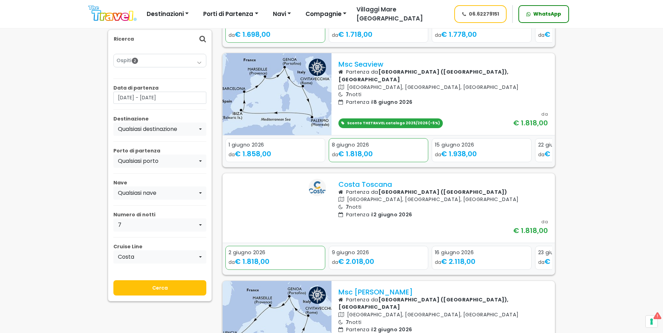
click at [158, 287] on input "Cerca" at bounding box center [159, 287] width 93 height 15
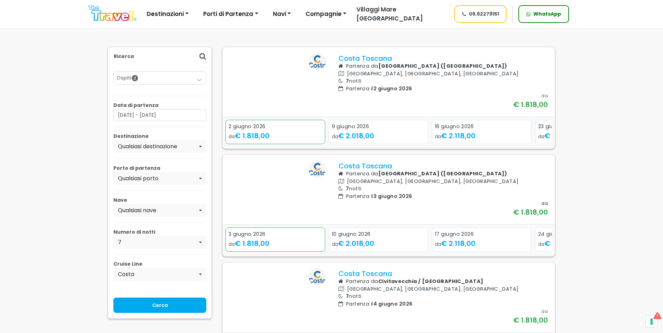
scroll to position [35, 0]
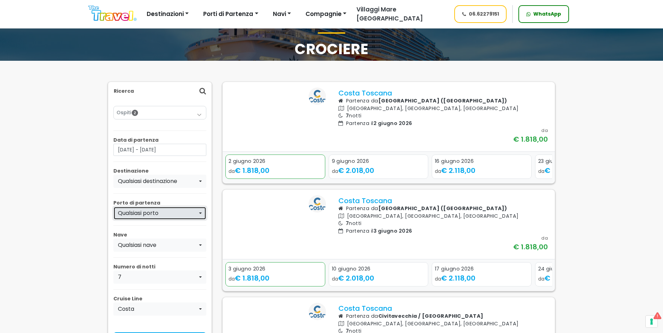
click at [161, 212] on div "Qualsiasi porto" at bounding box center [158, 213] width 80 height 8
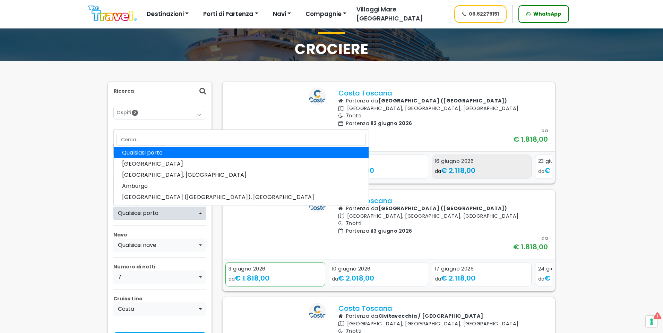
click at [495, 175] on div "da € 2.118,00" at bounding box center [482, 170] width 94 height 10
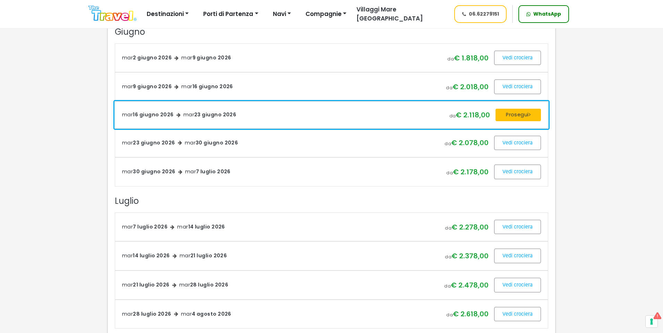
scroll to position [451, 0]
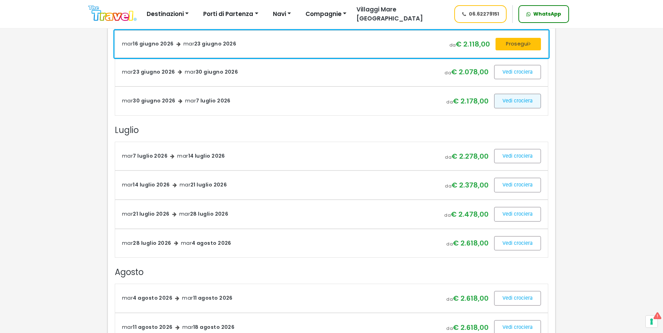
click at [520, 109] on span at bounding box center [517, 101] width 47 height 17
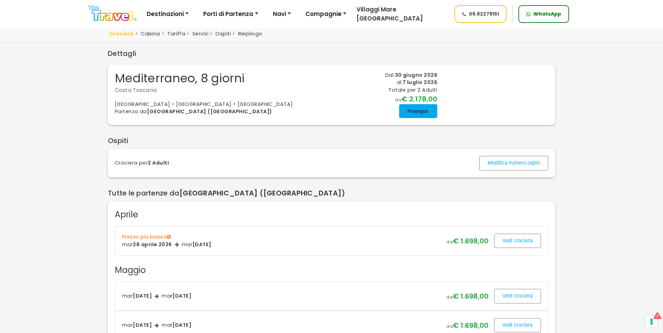
click at [414, 119] on span at bounding box center [418, 111] width 38 height 17
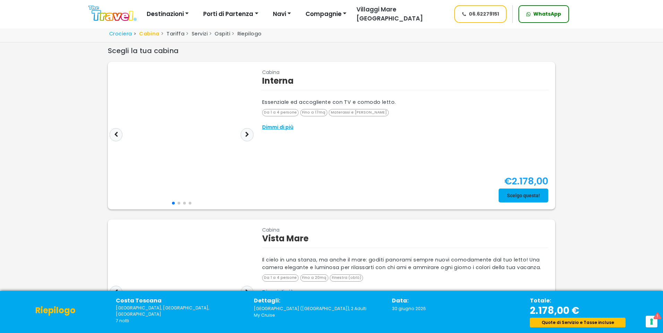
click at [536, 196] on span at bounding box center [524, 195] width 50 height 17
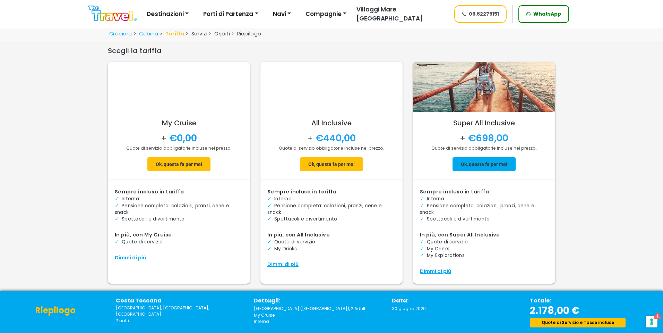
click at [472, 167] on span at bounding box center [484, 164] width 63 height 17
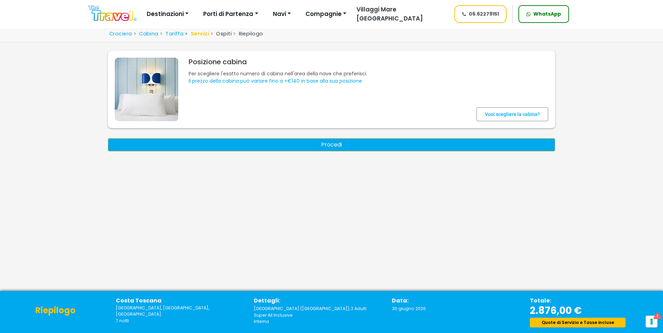
click at [347, 148] on button "Procedi" at bounding box center [331, 144] width 447 height 13
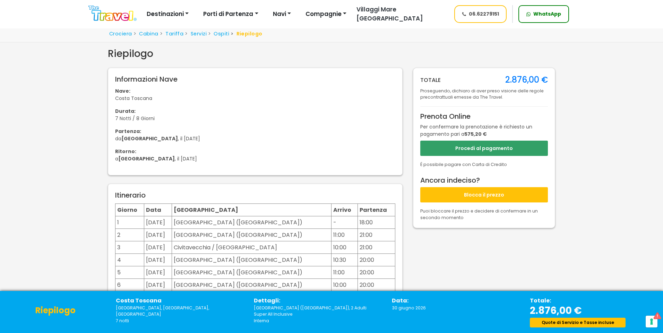
click at [478, 192] on button "Blocca il prezzo" at bounding box center [484, 194] width 128 height 15
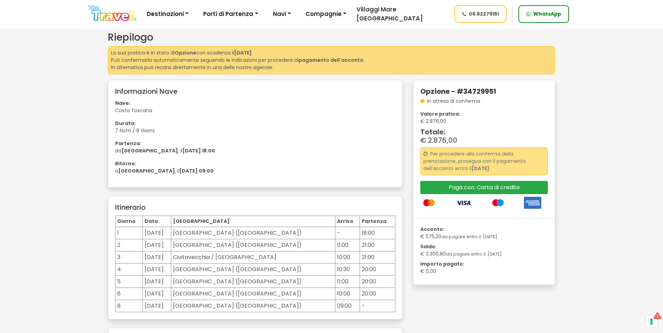
click at [252, 53] on strong "[DATE]" at bounding box center [243, 52] width 18 height 7
click at [252, 53] on strong "27/09/2025" at bounding box center [243, 52] width 18 height 7
click at [320, 60] on strong "pagamento dell'acconto" at bounding box center [331, 60] width 65 height 7
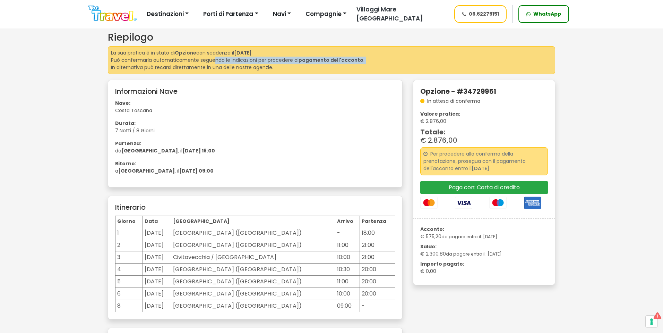
click at [320, 60] on strong "pagamento dell'acconto" at bounding box center [331, 60] width 65 height 7
click at [149, 65] on p "La sua pratica è in stato di Opzione con scadenza il 27/09/2025 Può confermarla…" at bounding box center [331, 60] width 441 height 22
click at [477, 92] on h5 "Opzione - #34729951" at bounding box center [484, 91] width 128 height 8
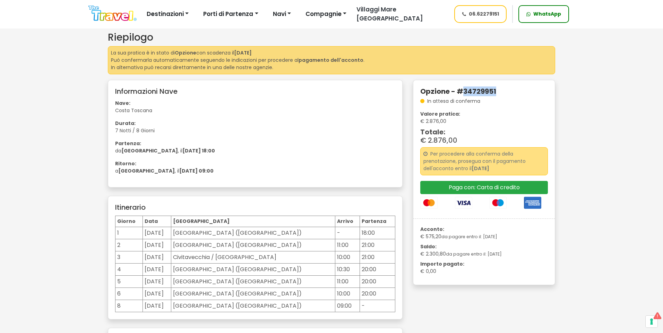
click at [477, 92] on h5 "Opzione - #34729951" at bounding box center [484, 91] width 128 height 8
copy h5 "34729951"
click at [120, 19] on img at bounding box center [112, 14] width 48 height 16
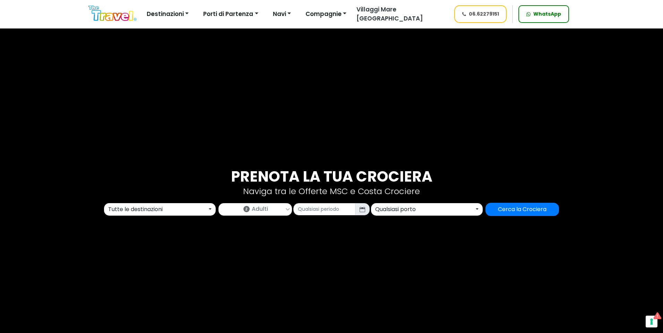
click at [169, 215] on div "Tutte le destinazioni Alaska Asia Bermuda Caraibi E Antille Dubai, Abu Dhabi E …" at bounding box center [332, 209] width 458 height 13
click at [173, 208] on div "Tutte le destinazioni" at bounding box center [157, 209] width 99 height 8
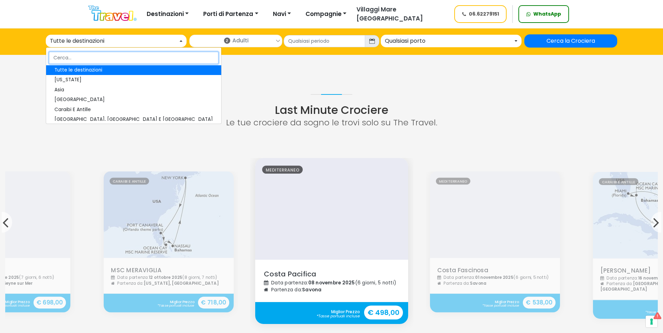
scroll to position [624, 0]
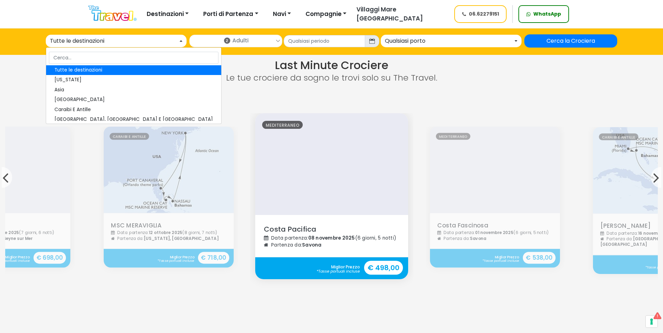
click at [220, 251] on strong "€ 718,00" at bounding box center [213, 257] width 31 height 12
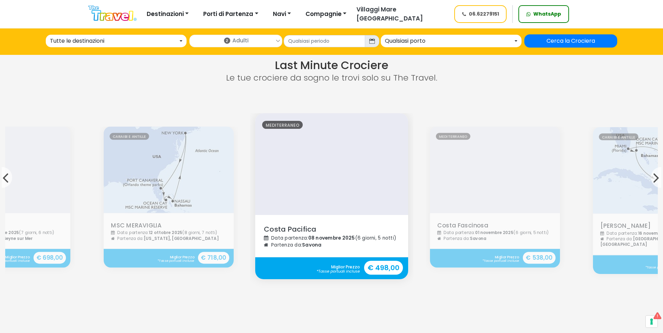
click at [380, 260] on strong "€ 498,00" at bounding box center [383, 267] width 39 height 14
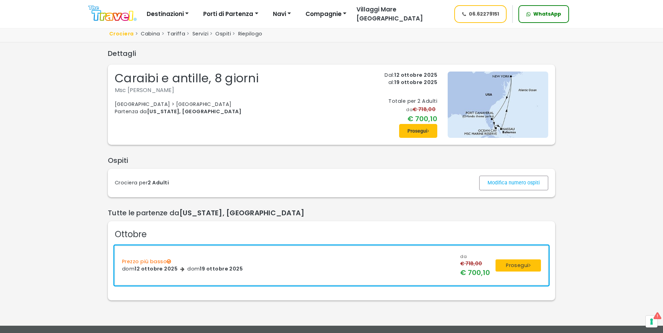
scroll to position [35, 0]
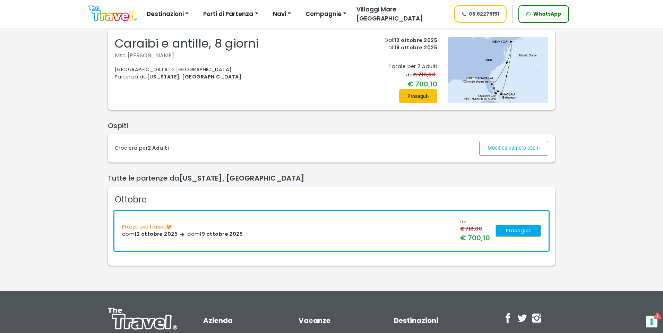
click at [525, 233] on button "Prosegui" at bounding box center [518, 230] width 45 height 12
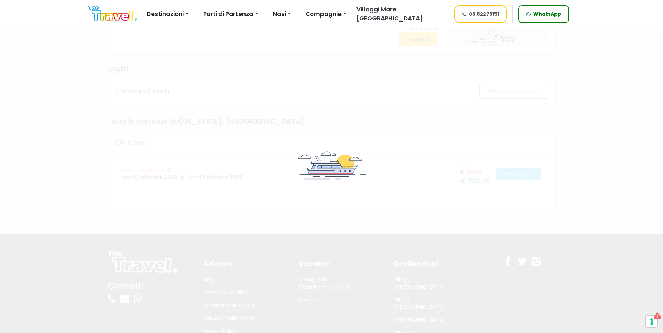
scroll to position [104, 0]
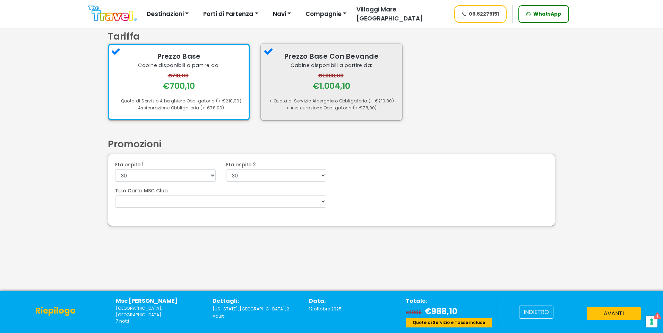
scroll to position [33, 0]
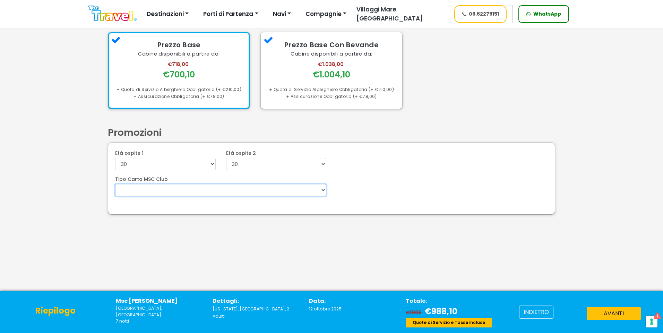
click at [256, 188] on select "Voyagers Club 5%" at bounding box center [220, 190] width 211 height 12
click at [240, 188] on select "Voyagers Club 5%" at bounding box center [220, 190] width 211 height 12
select select "MSCCLUB5"
click at [115, 184] on select "Voyagers Club 5%" at bounding box center [220, 190] width 211 height 12
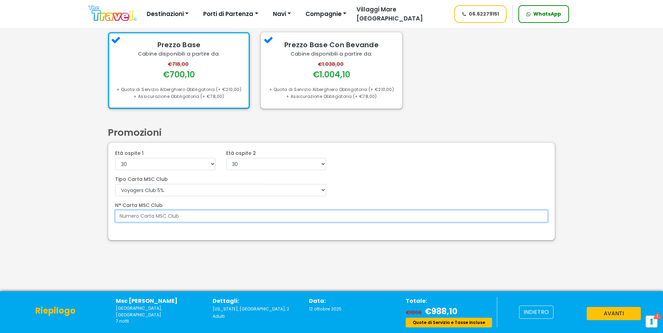
click at [154, 212] on input "N° Carta MSC Club" at bounding box center [331, 216] width 433 height 12
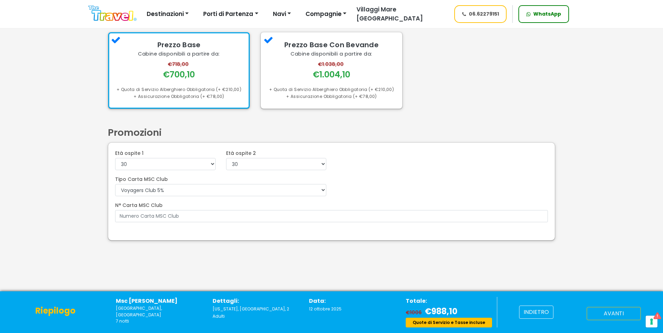
click at [600, 315] on button "avanti" at bounding box center [614, 313] width 54 height 13
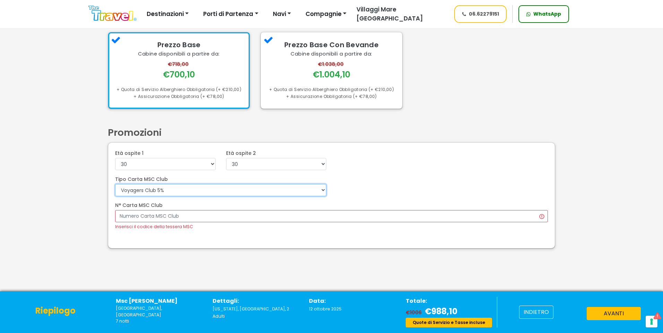
click at [241, 192] on select "Voyagers Club 5%" at bounding box center [220, 190] width 211 height 12
select select
click at [115, 184] on select "Voyagers Club 5%" at bounding box center [220, 190] width 211 height 12
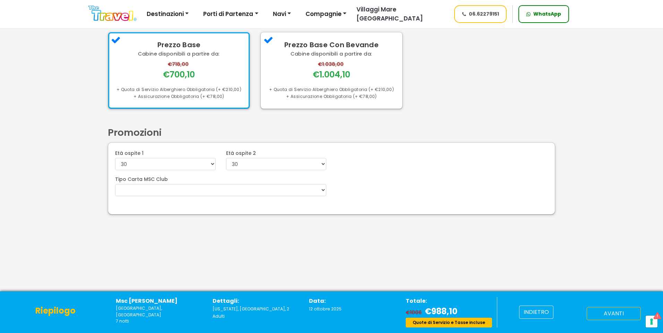
click at [607, 317] on button "avanti" at bounding box center [614, 313] width 54 height 13
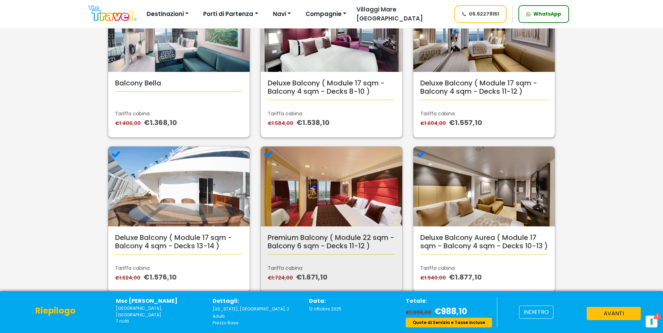
scroll to position [624, 0]
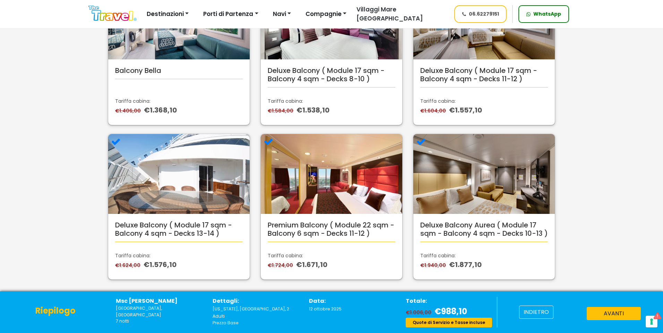
click at [410, 312] on span "€1.006,00" at bounding box center [419, 312] width 27 height 7
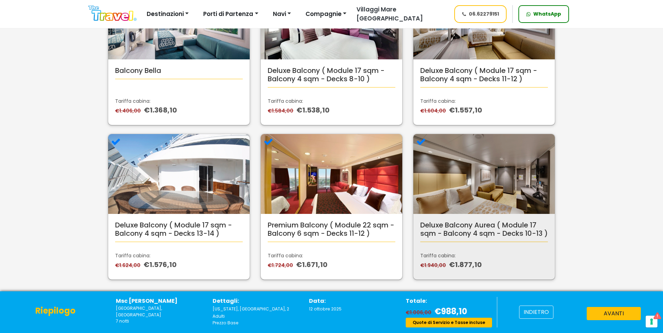
click at [484, 237] on h5 "Deluxe Balcony Aurea ( Module 17 sqm - Balcony 4 sqm - Decks 10-13 )" at bounding box center [484, 229] width 128 height 17
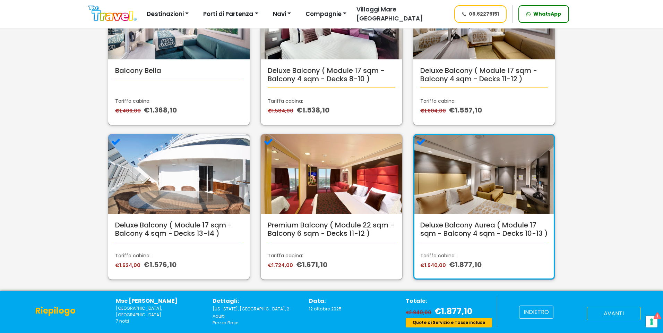
click at [606, 311] on button "avanti" at bounding box center [614, 313] width 54 height 13
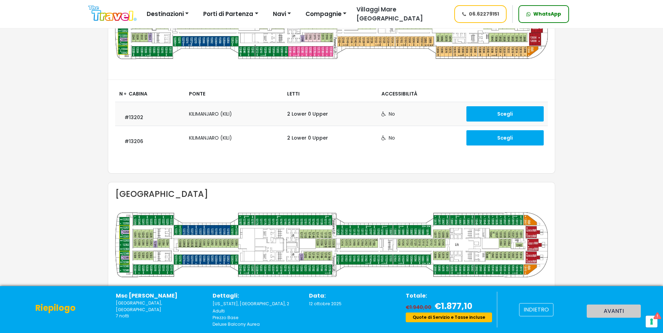
scroll to position [104, 0]
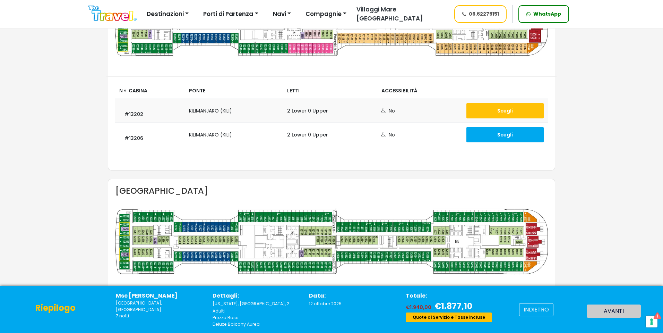
click at [508, 110] on button "Scegli" at bounding box center [504, 110] width 77 height 15
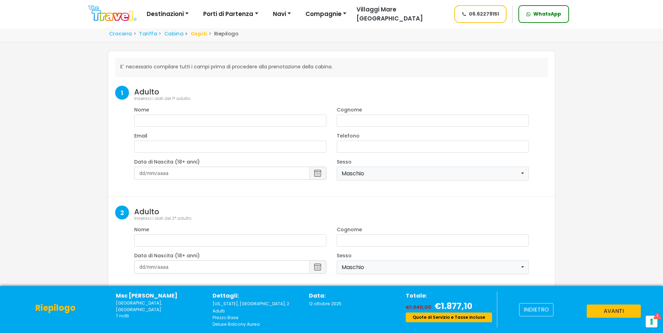
select select "8"
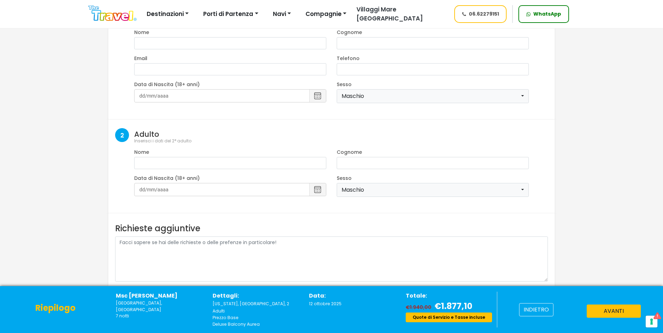
scroll to position [112, 0]
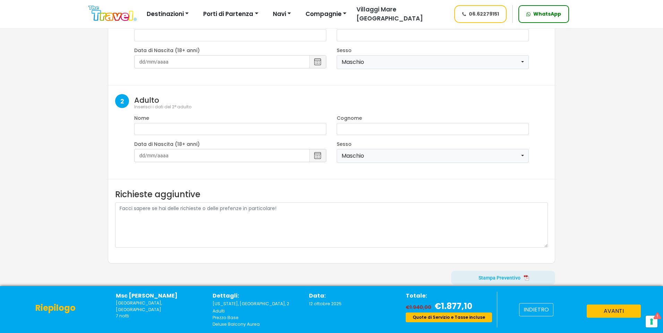
click at [505, 273] on span at bounding box center [503, 277] width 104 height 17
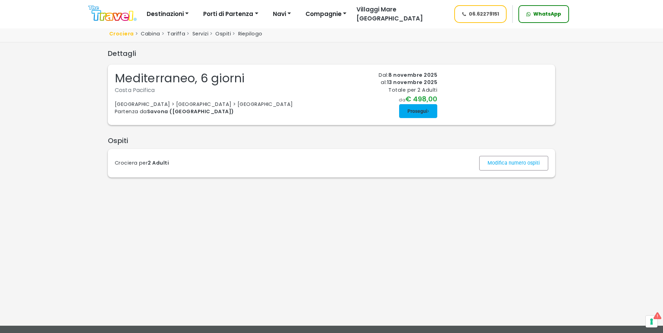
click at [425, 119] on span at bounding box center [418, 111] width 38 height 17
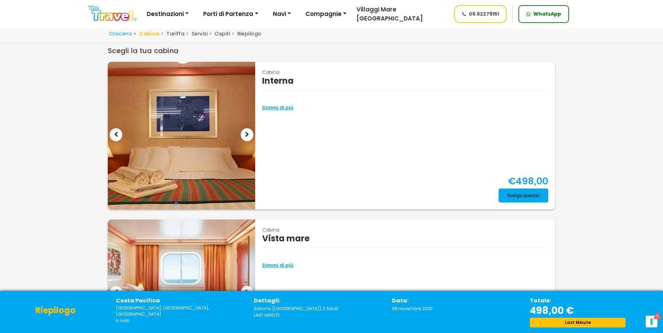
click at [531, 194] on span at bounding box center [524, 195] width 50 height 17
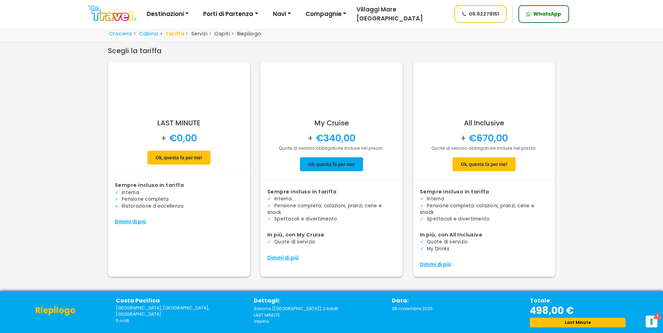
click at [306, 156] on span at bounding box center [331, 164] width 63 height 17
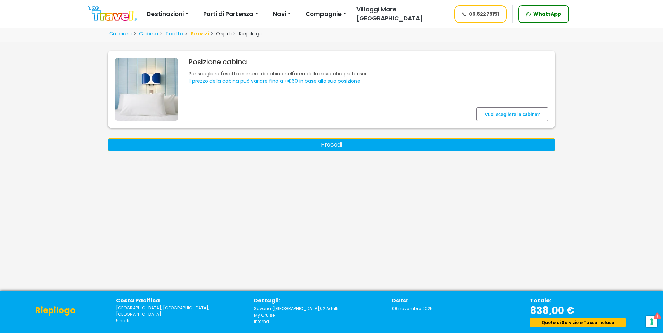
click at [329, 148] on button "Procedi" at bounding box center [331, 144] width 447 height 13
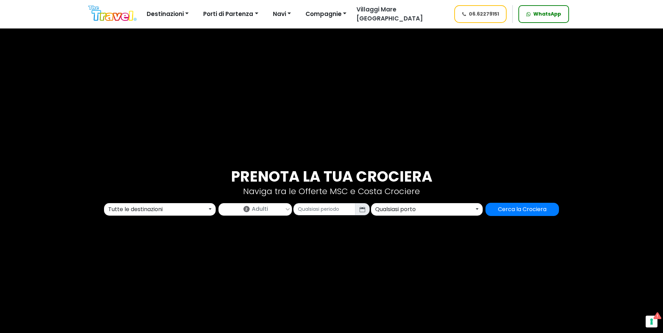
click at [192, 213] on div "Tutte le destinazioni" at bounding box center [157, 209] width 99 height 8
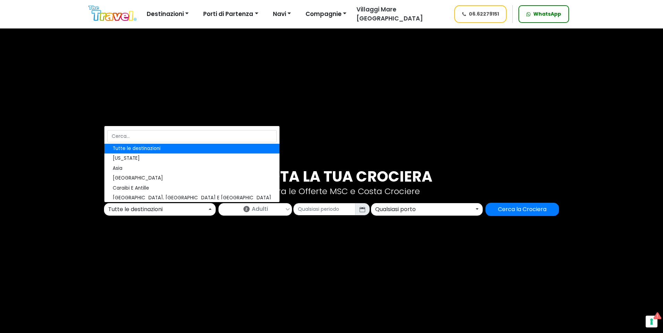
click at [291, 118] on div "Prenota la tua crociera Naviga tra le Offerte MSC e Costa Crociere Tutte le des…" at bounding box center [331, 192] width 663 height 332
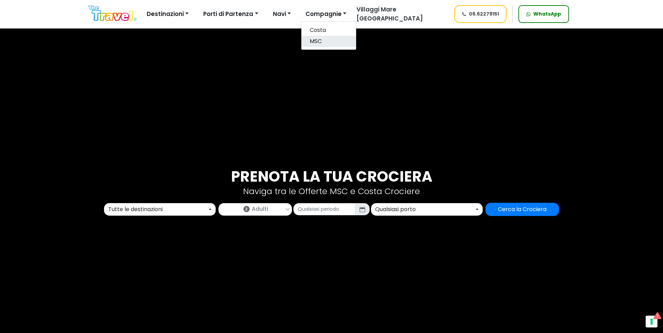
click at [325, 39] on link "MSC" at bounding box center [328, 41] width 55 height 11
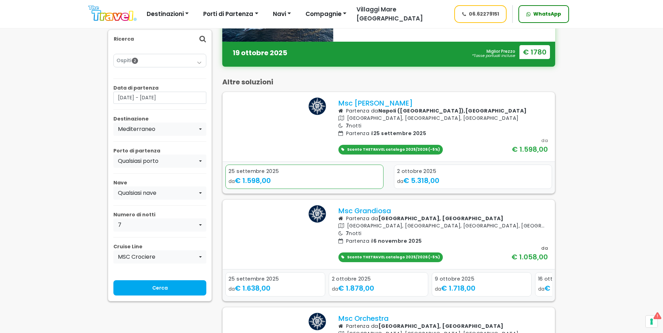
scroll to position [277, 0]
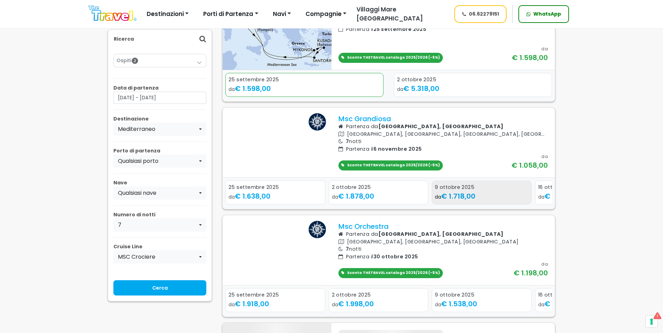
click at [456, 201] on span "€ 1.718,00" at bounding box center [458, 196] width 34 height 10
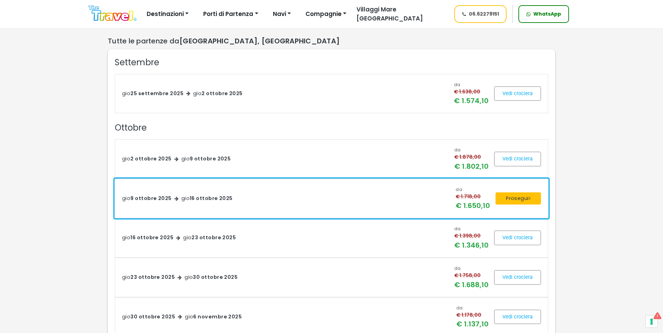
scroll to position [243, 0]
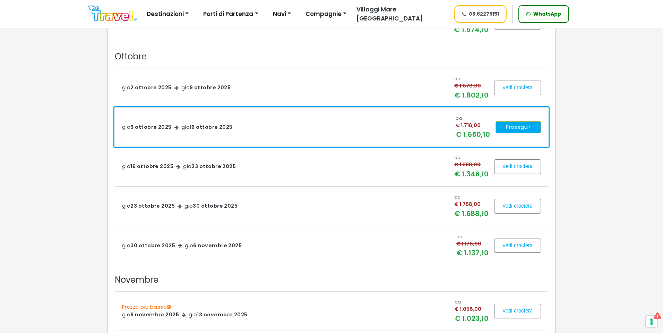
click at [509, 131] on button "Prosegui" at bounding box center [518, 127] width 45 height 12
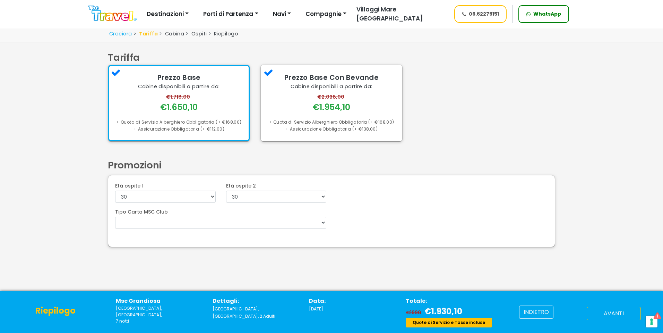
click at [619, 314] on button "avanti" at bounding box center [614, 313] width 54 height 13
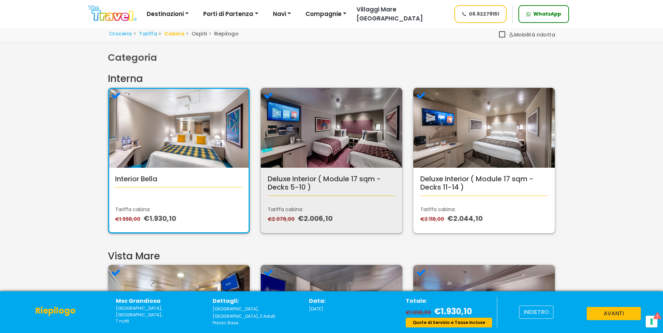
click at [351, 168] on div "Deluxe Interior ( Module 17 sqm - Decks 5-10 ) Tariffa cabina: €2.078,00 €2.006…" at bounding box center [331, 201] width 141 height 66
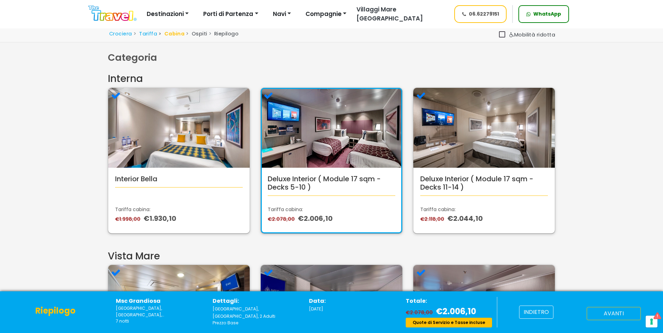
click at [604, 310] on button "avanti" at bounding box center [614, 313] width 54 height 13
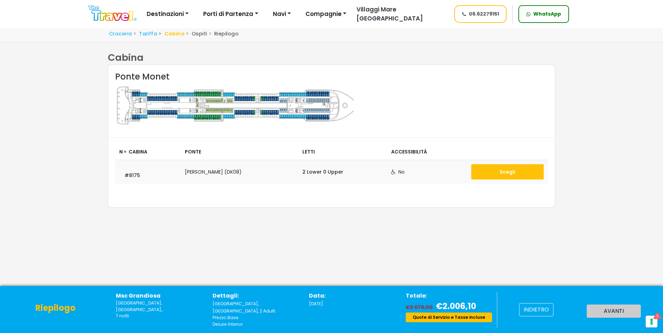
click at [514, 173] on button "Scegli" at bounding box center [507, 171] width 72 height 15
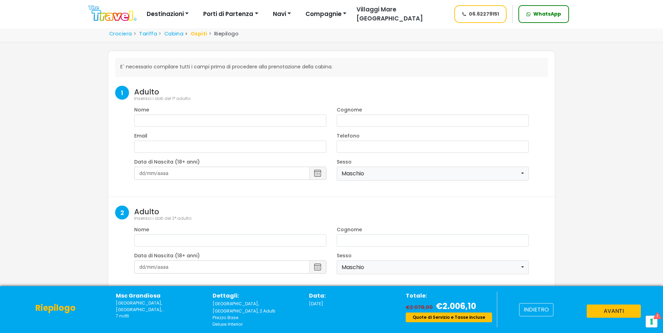
select select "8"
click at [257, 128] on div "Nome" at bounding box center [230, 119] width 203 height 26
click at [260, 117] on input "text" at bounding box center [230, 120] width 192 height 12
type input "Giordano"
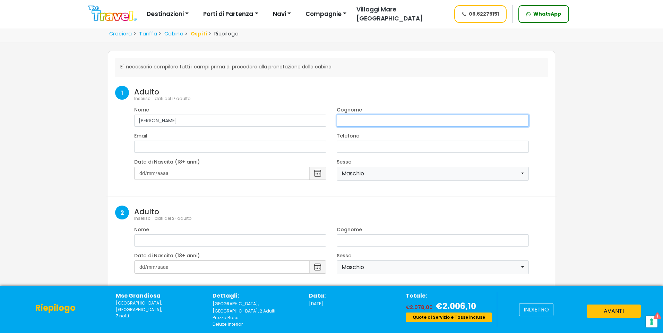
type input "Leggieri"
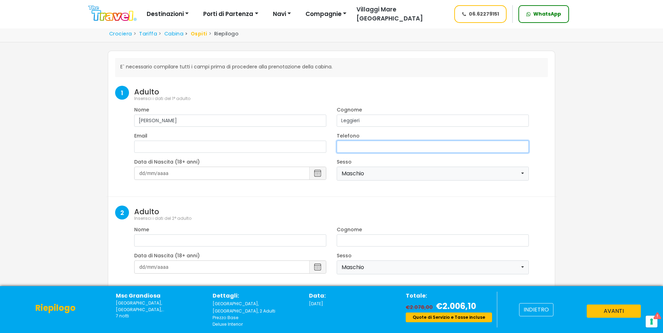
type input "3271229004"
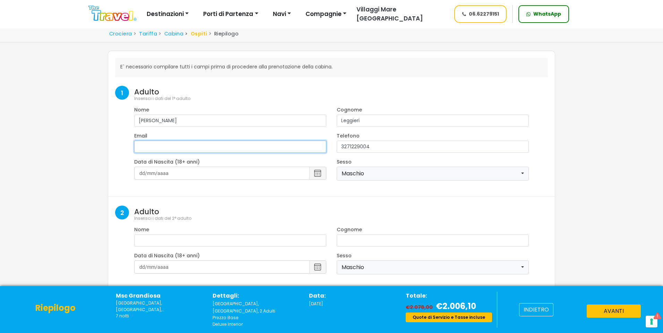
click at [228, 148] on input "email" at bounding box center [230, 146] width 192 height 12
type input "[PERSON_NAME][EMAIL_ADDRESS][DOMAIN_NAME]"
click at [184, 175] on input at bounding box center [230, 172] width 192 height 13
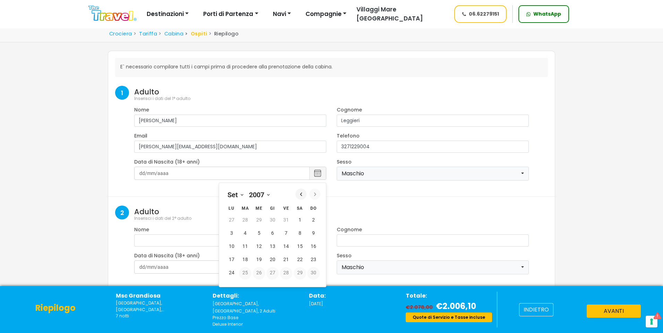
click at [134, 172] on input at bounding box center [230, 172] width 192 height 13
click at [141, 176] on input at bounding box center [230, 172] width 192 height 13
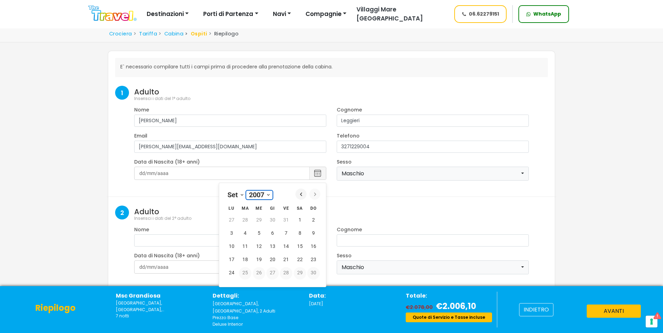
click at [261, 196] on select "1900 1901 1902 1903 1904 1905 1906 1907 1908 1909 1910 1911 1912 1913 1914 1915…" at bounding box center [259, 194] width 26 height 9
select select "1993"
click at [246, 191] on select "1900 1901 1902 1903 1904 1905 1906 1907 1908 1909 1910 1911 1912 1913 1914 1915…" at bounding box center [259, 194] width 26 height 9
click at [236, 194] on select "Gennaio Febbraio Marzo Aprile Maggio Giugno Luglio Agosto Settembre Ottobre Nov…" at bounding box center [236, 194] width 22 height 9
select select "10"
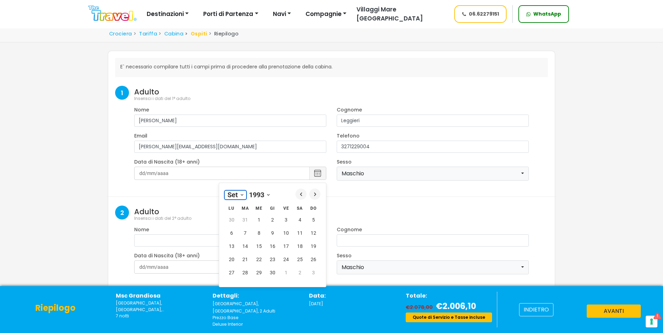
click at [225, 191] on select "Gennaio Febbraio Marzo Aprile Maggio Giugno Luglio Agosto Settembre Ottobre Nov…" at bounding box center [236, 194] width 22 height 9
click at [312, 248] on button "21 21 novembre" at bounding box center [313, 246] width 12 height 12
type input "21/11/1993"
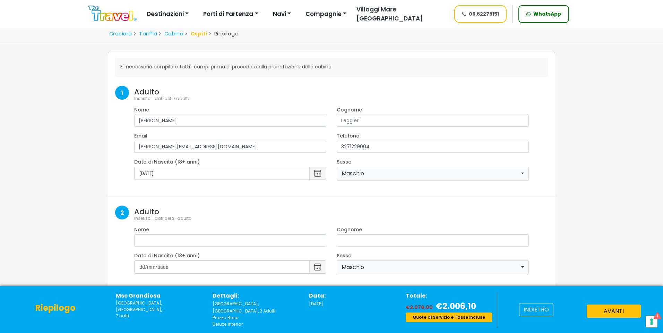
click at [360, 195] on form "E` necessario compilare tutti i campi prima di procedere alla prenotazione dell…" at bounding box center [331, 208] width 433 height 301
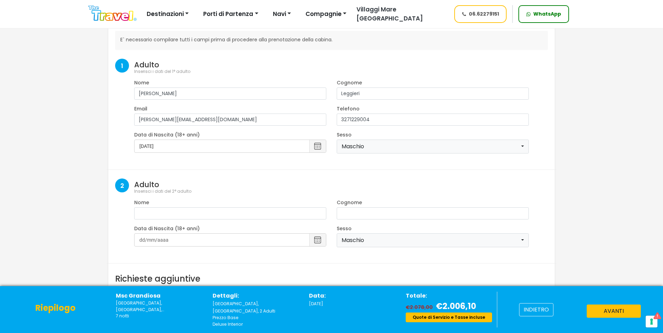
scroll to position [69, 0]
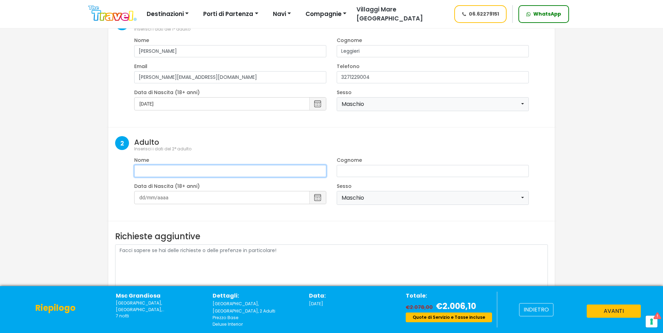
click at [291, 168] on input "text" at bounding box center [230, 171] width 192 height 12
type input "Antonio"
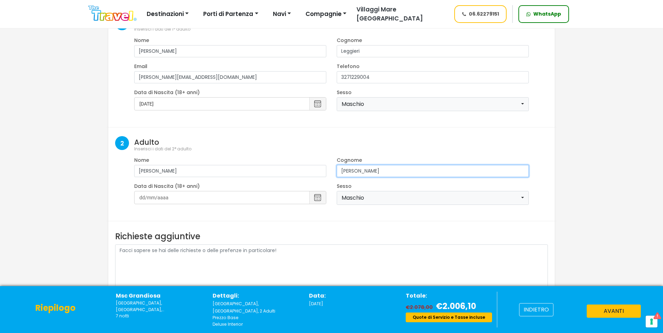
type input "Rossi"
click at [287, 198] on input at bounding box center [230, 197] width 192 height 13
select select "2007"
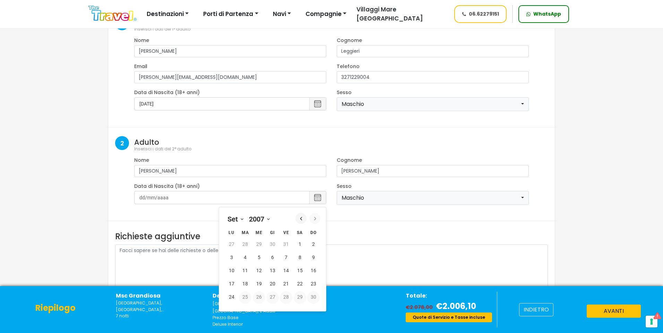
click at [256, 223] on div "Settembre 2007 Gennaio Febbraio Marzo Aprile Maggio Giugno Luglio Agosto Settem…" at bounding box center [249, 218] width 48 height 10
click at [262, 244] on button "29 29 agosto" at bounding box center [259, 244] width 12 height 12
type input "29/8/2007"
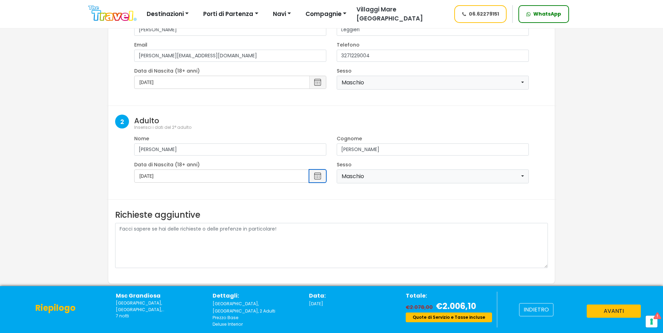
scroll to position [112, 0]
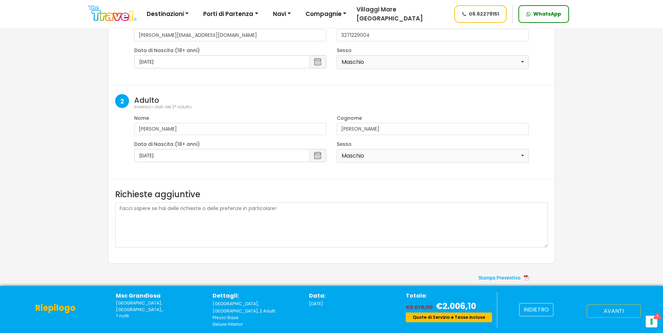
click at [633, 317] on button "avanti" at bounding box center [614, 310] width 54 height 13
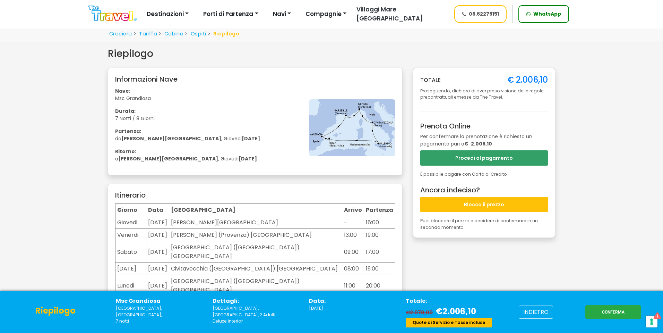
click at [511, 207] on button "Blocca il prezzo" at bounding box center [484, 204] width 128 height 15
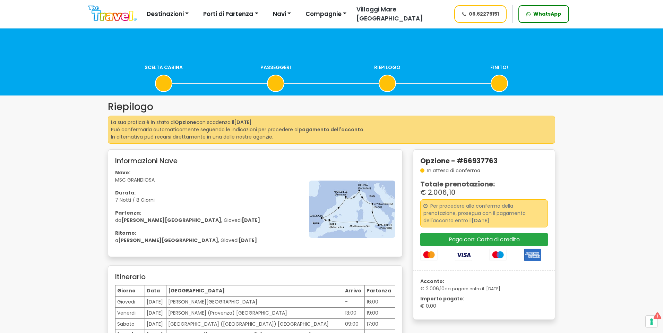
scroll to position [35, 0]
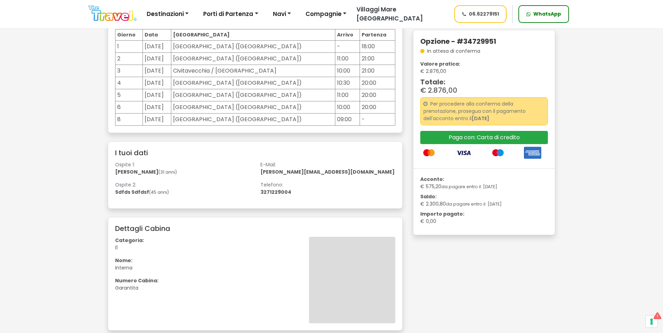
scroll to position [104, 0]
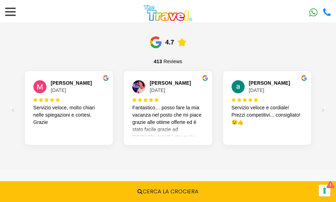
scroll to position [589, 0]
